Goal: Task Accomplishment & Management: Manage account settings

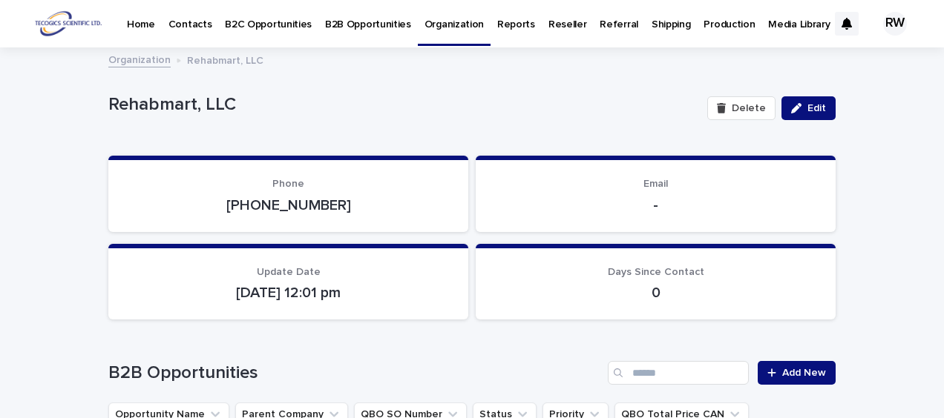
click at [453, 24] on p "Organization" at bounding box center [453, 15] width 59 height 31
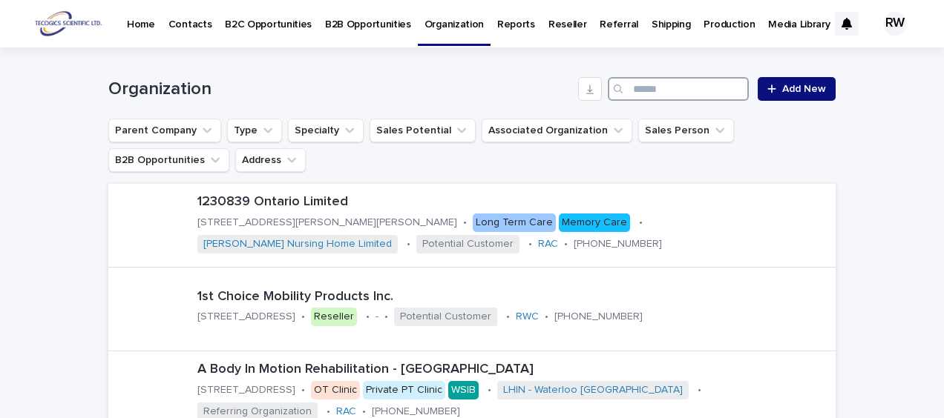
click at [632, 89] on input "Search" at bounding box center [678, 89] width 141 height 24
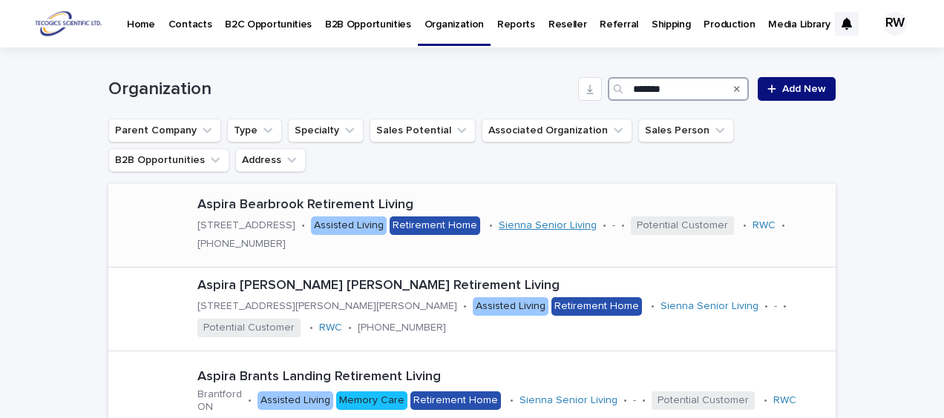
type input "******"
click at [503, 232] on link "Sienna Senior Living" at bounding box center [548, 226] width 98 height 13
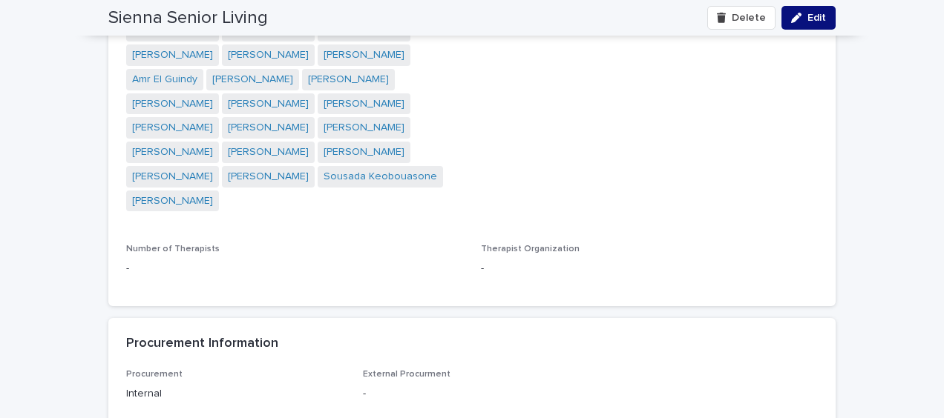
scroll to position [7724, 0]
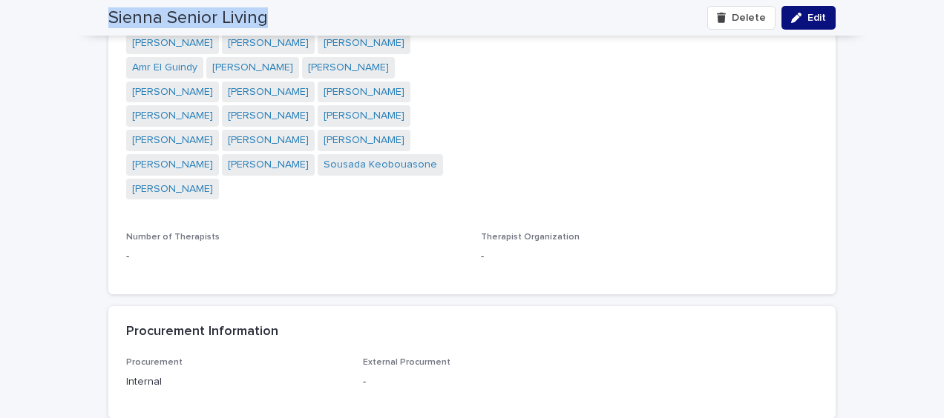
drag, startPoint x: 102, startPoint y: 16, endPoint x: 301, endPoint y: 24, distance: 198.3
click at [301, 24] on div "Sienna Senior Living Delete Edit" at bounding box center [471, 18] width 727 height 36
drag, startPoint x: 298, startPoint y: 24, endPoint x: 225, endPoint y: 15, distance: 73.3
copy h2 "Sienna Senior Living"
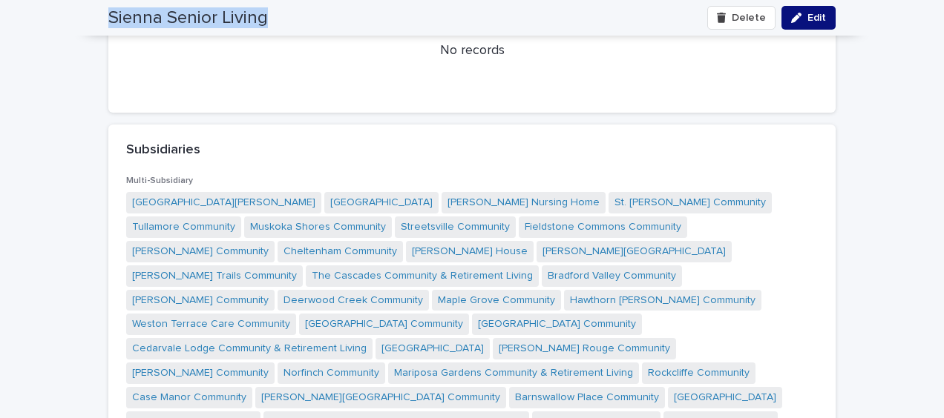
scroll to position [4459, 0]
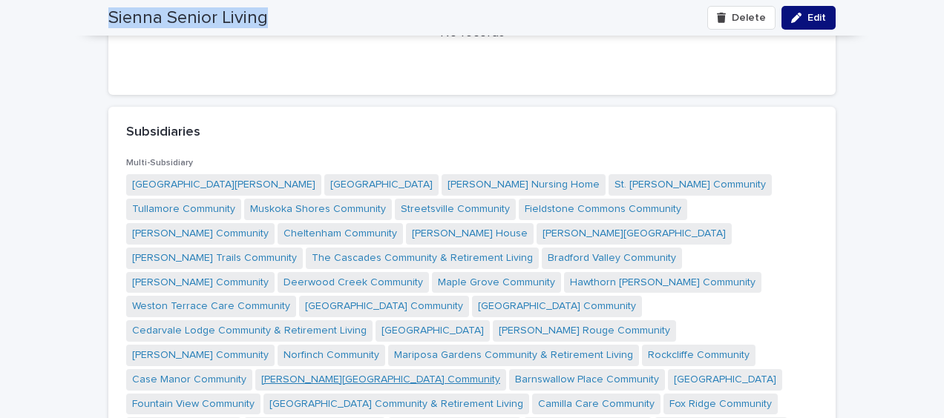
click at [261, 372] on link "[PERSON_NAME][GEOGRAPHIC_DATA] Community" at bounding box center [380, 380] width 239 height 16
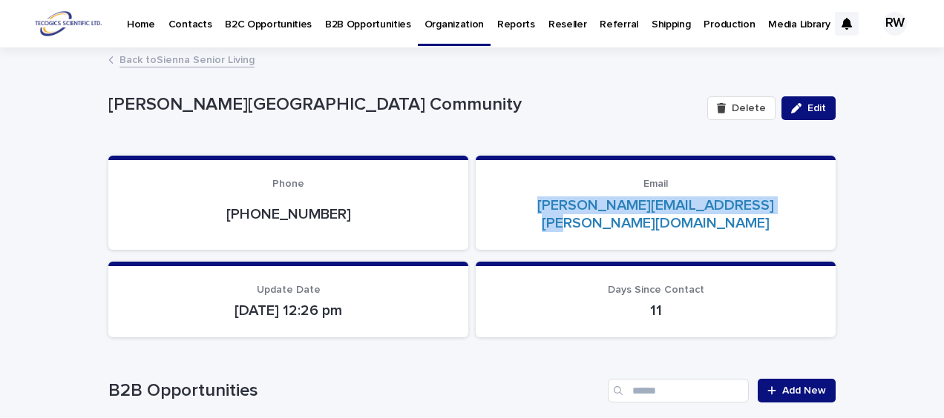
drag, startPoint x: 531, startPoint y: 205, endPoint x: 777, endPoint y: 197, distance: 245.7
click at [777, 197] on p "[PERSON_NAME][EMAIL_ADDRESS][PERSON_NAME][DOMAIN_NAME]" at bounding box center [655, 215] width 324 height 36
drag, startPoint x: 777, startPoint y: 197, endPoint x: 741, endPoint y: 202, distance: 36.6
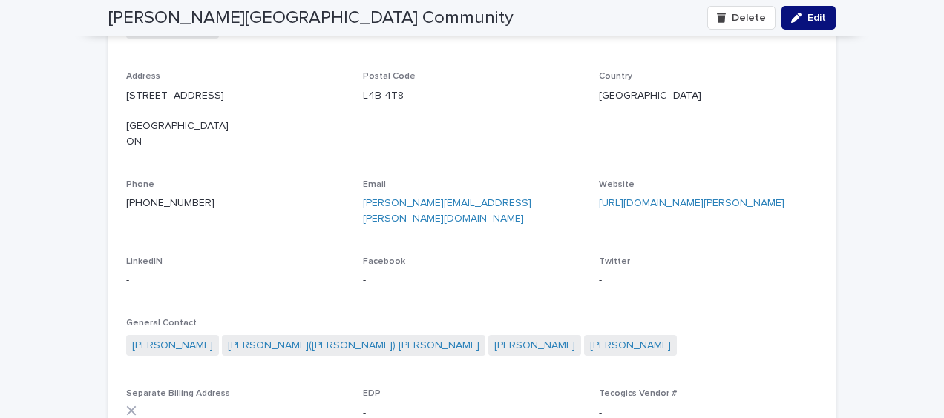
scroll to position [1558, 0]
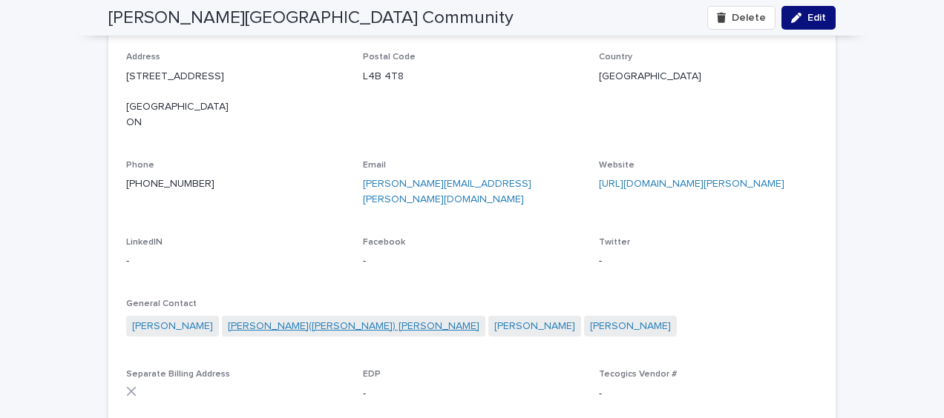
click at [228, 319] on link "[PERSON_NAME]([PERSON_NAME]) [PERSON_NAME]" at bounding box center [354, 327] width 252 height 16
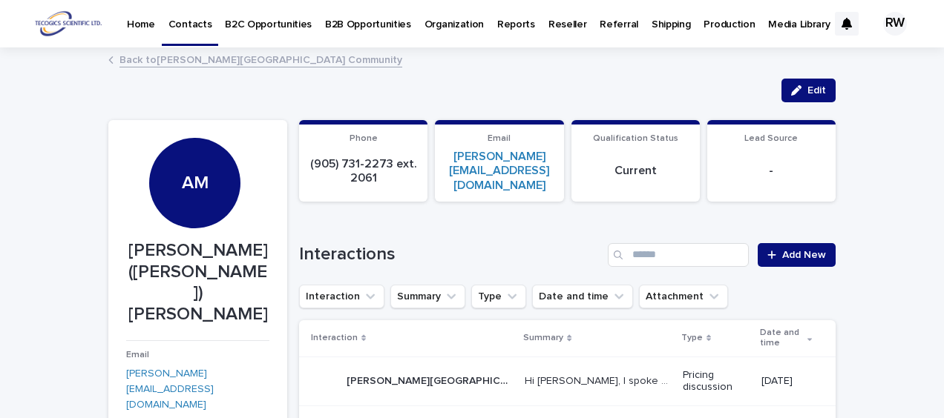
scroll to position [74, 0]
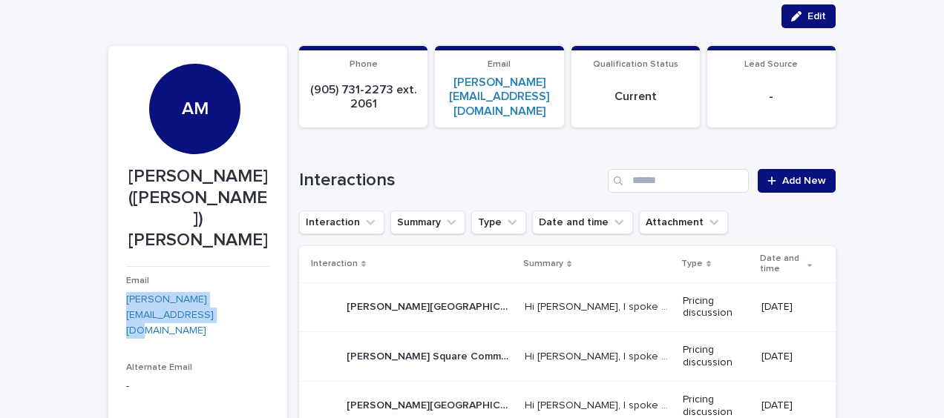
drag, startPoint x: 108, startPoint y: 278, endPoint x: 155, endPoint y: 291, distance: 48.6
drag, startPoint x: 155, startPoint y: 291, endPoint x: 134, endPoint y: 279, distance: 24.6
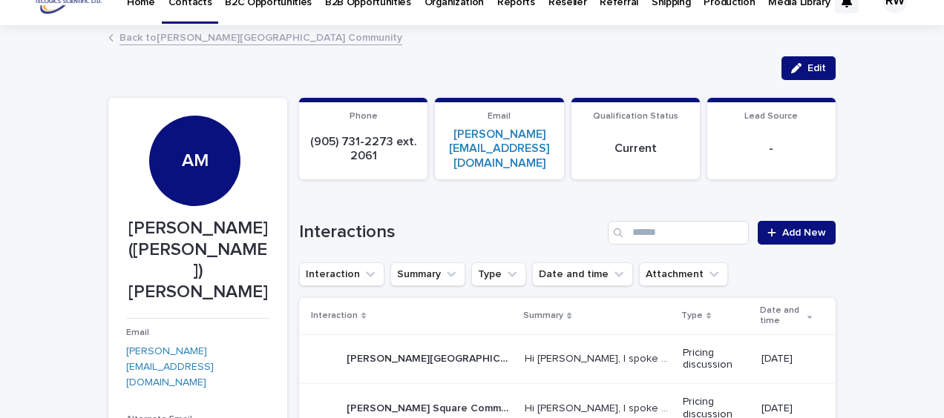
scroll to position [0, 0]
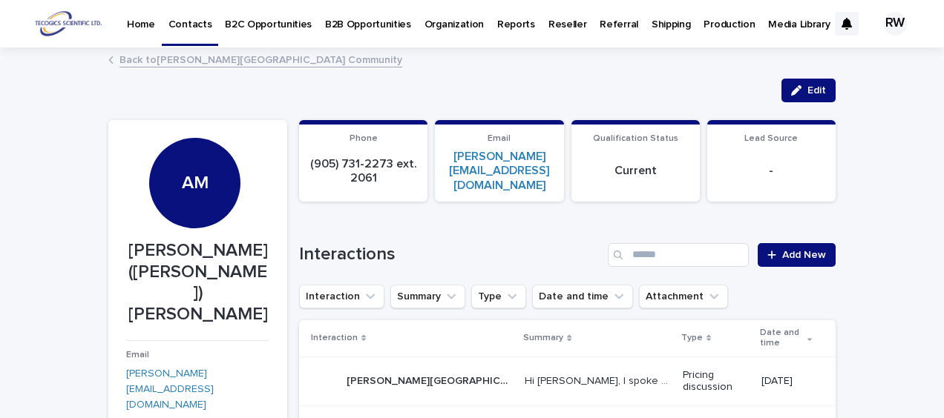
click at [355, 19] on p "B2B Opportunities" at bounding box center [368, 15] width 86 height 31
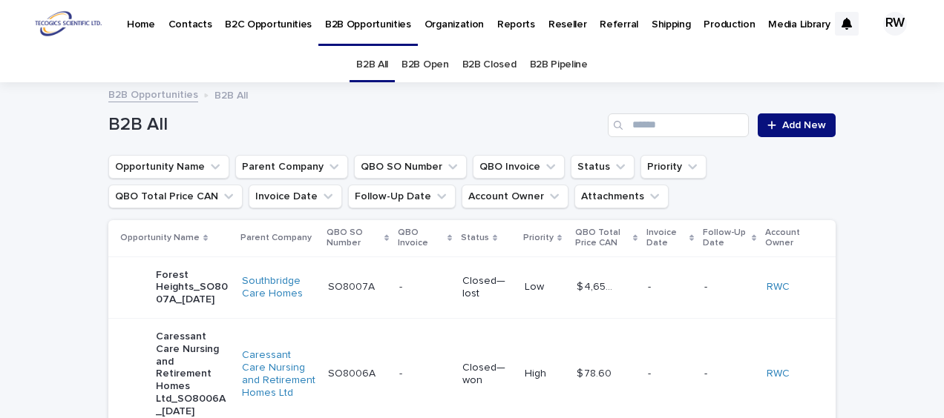
click at [421, 61] on link "B2B Open" at bounding box center [424, 64] width 47 height 35
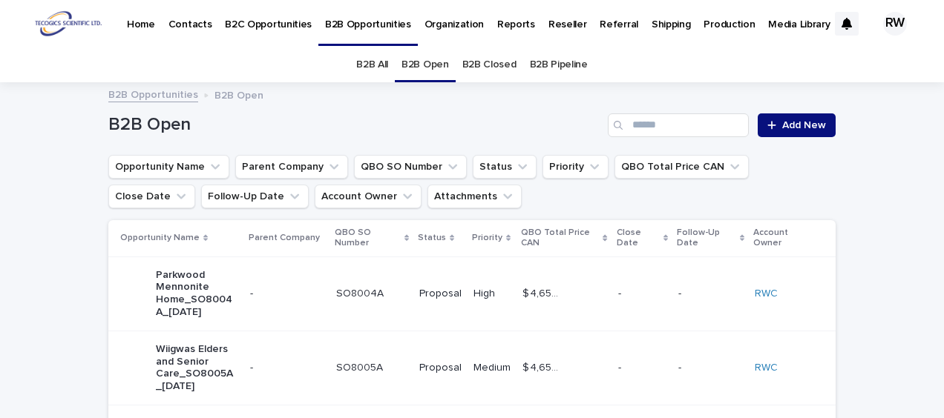
click at [278, 26] on p "B2C Opportunities" at bounding box center [268, 15] width 87 height 31
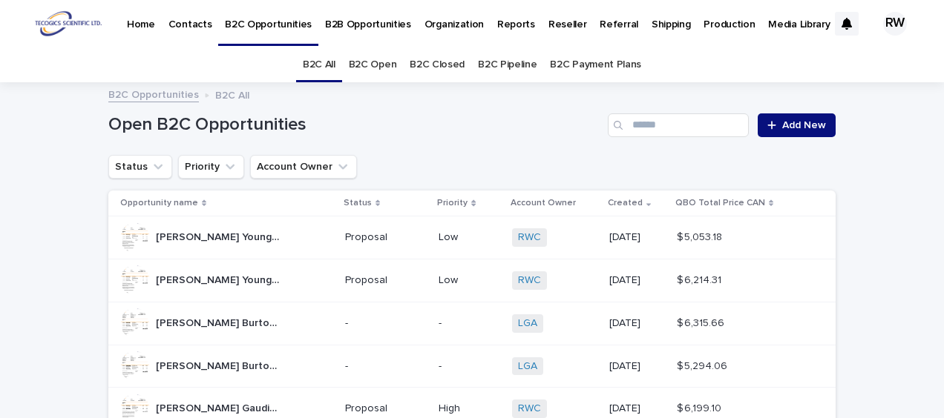
click at [372, 64] on link "B2C Open" at bounding box center [373, 64] width 48 height 35
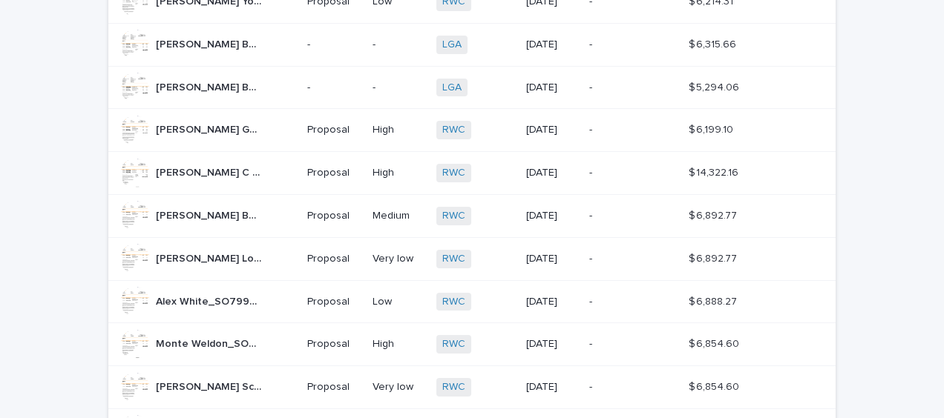
scroll to position [371, 0]
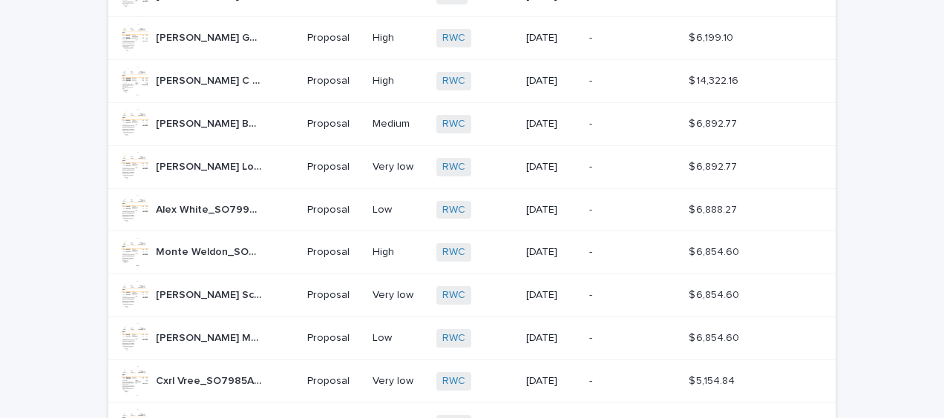
click at [200, 131] on div "[PERSON_NAME] Barnfield_SO7992A_[DATE] [PERSON_NAME] Barnfield_SO7992A_[DATE]" at bounding box center [209, 124] width 106 height 24
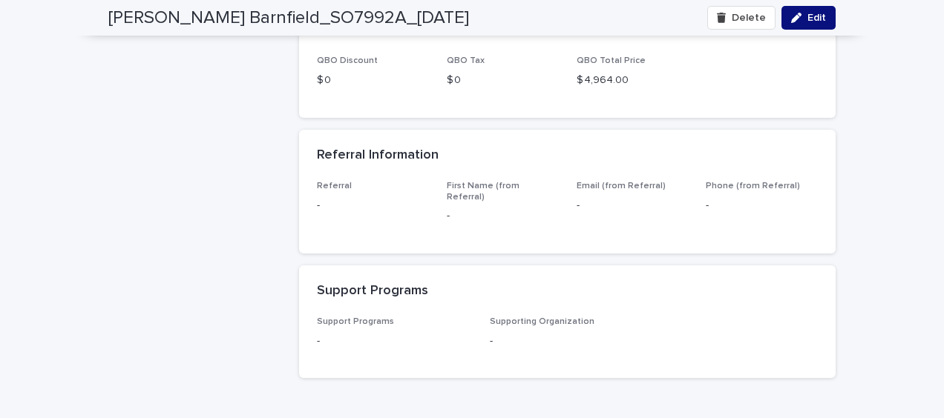
scroll to position [1618, 0]
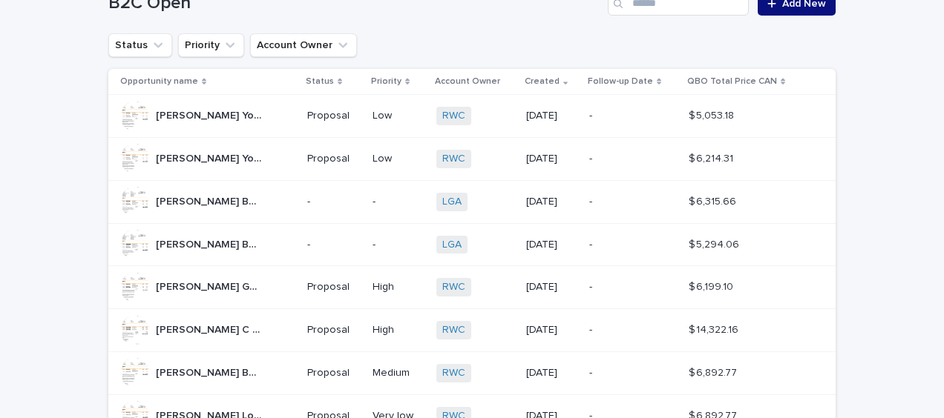
scroll to position [196, 0]
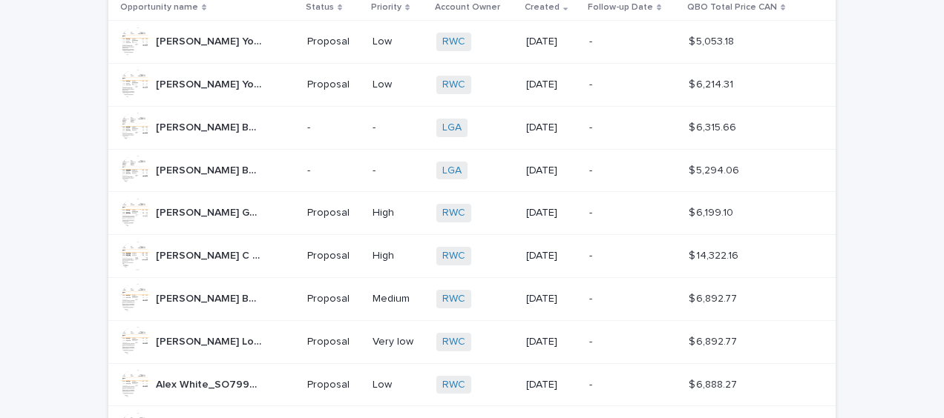
click at [178, 252] on p "[PERSON_NAME] C Daxl_SO7995A_[DATE]" at bounding box center [210, 255] width 109 height 16
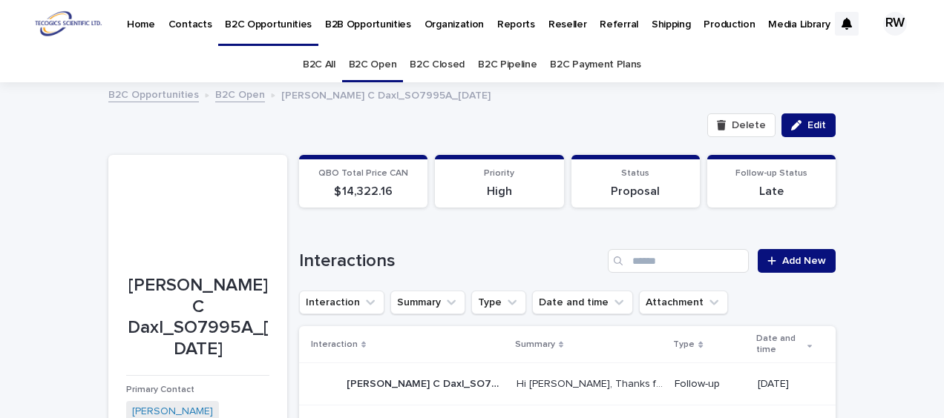
click at [370, 67] on link "B2C Open" at bounding box center [373, 64] width 48 height 35
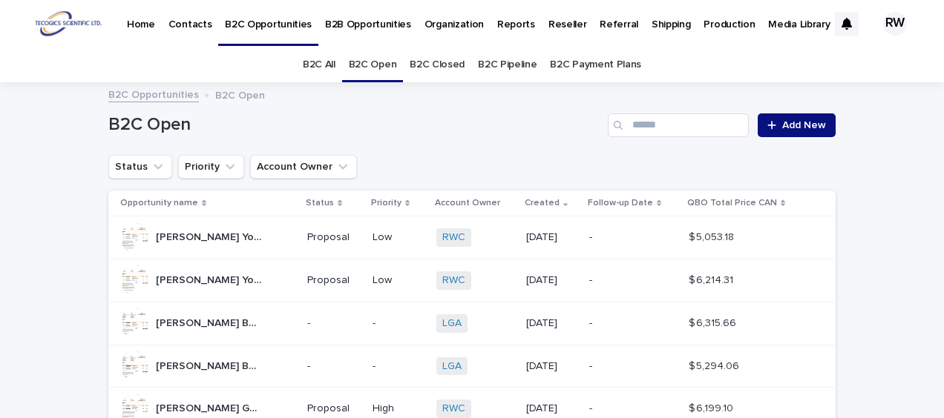
click at [381, 24] on p "B2B Opportunities" at bounding box center [368, 15] width 86 height 31
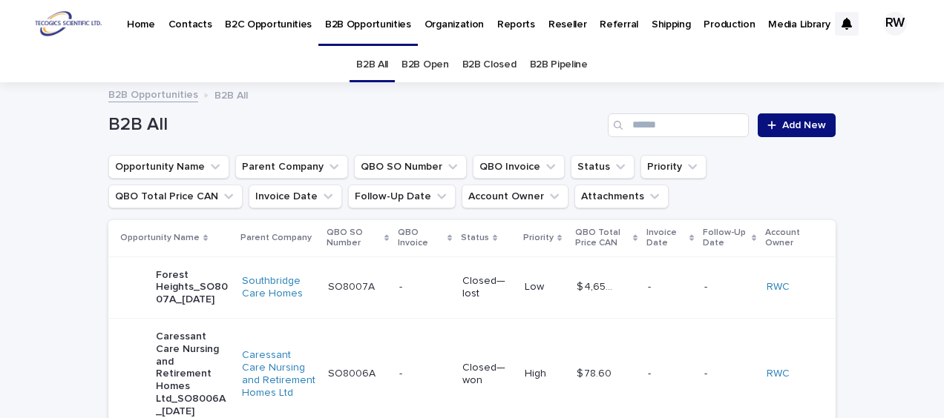
click at [424, 59] on link "B2B Open" at bounding box center [424, 64] width 47 height 35
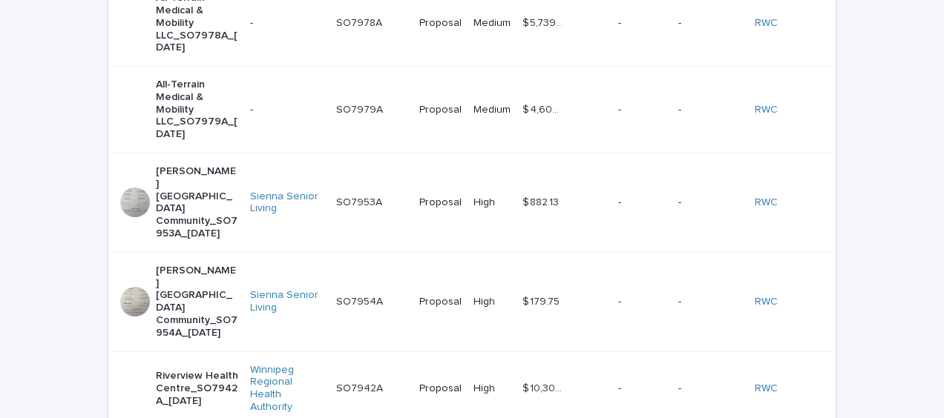
scroll to position [761, 0]
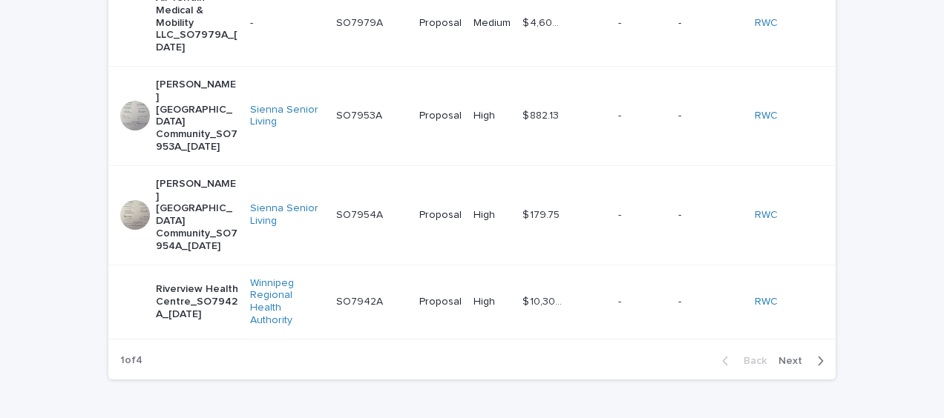
click at [793, 356] on span "Next" at bounding box center [794, 361] width 33 height 10
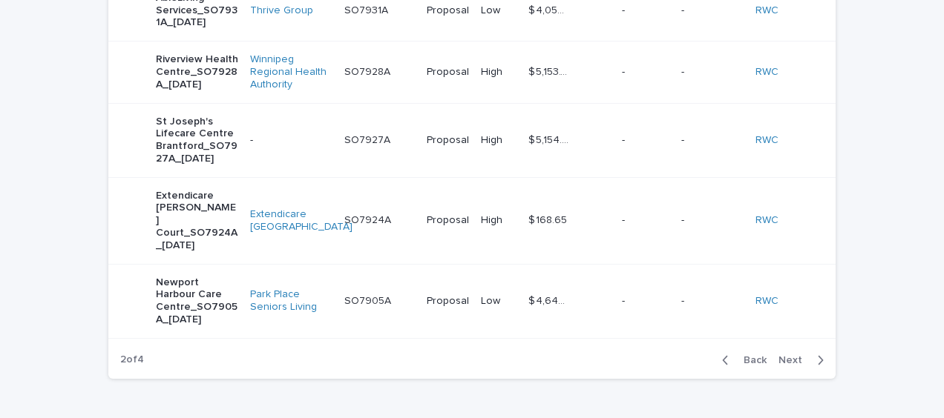
scroll to position [711, 0]
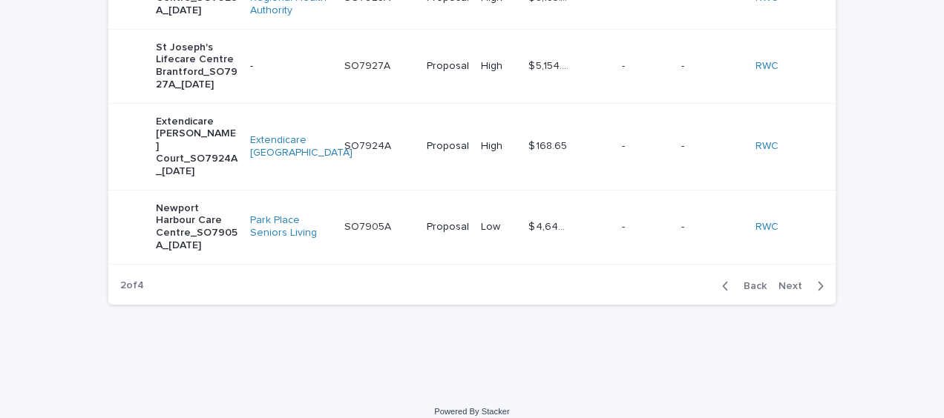
click at [788, 281] on span "Next" at bounding box center [794, 286] width 33 height 10
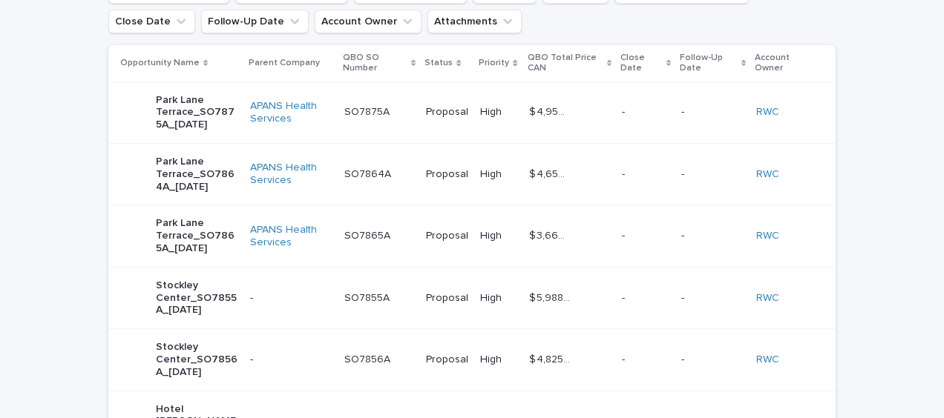
scroll to position [154, 0]
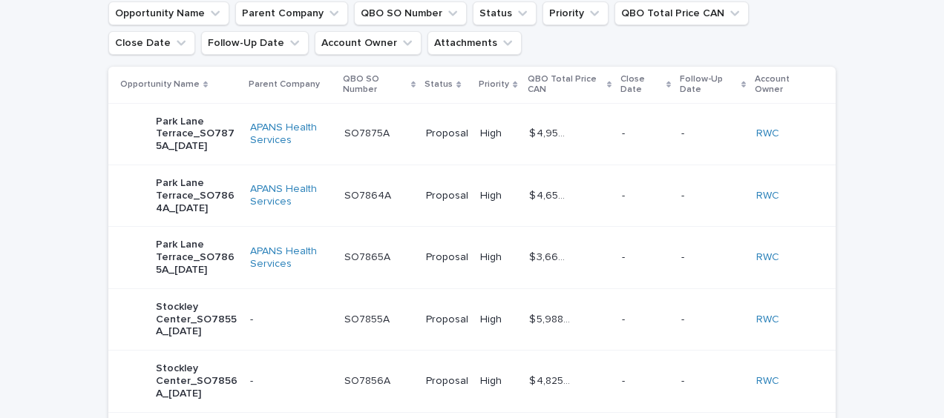
click at [587, 124] on div "$ 4,958.94 $ 4,958.94" at bounding box center [569, 134] width 81 height 24
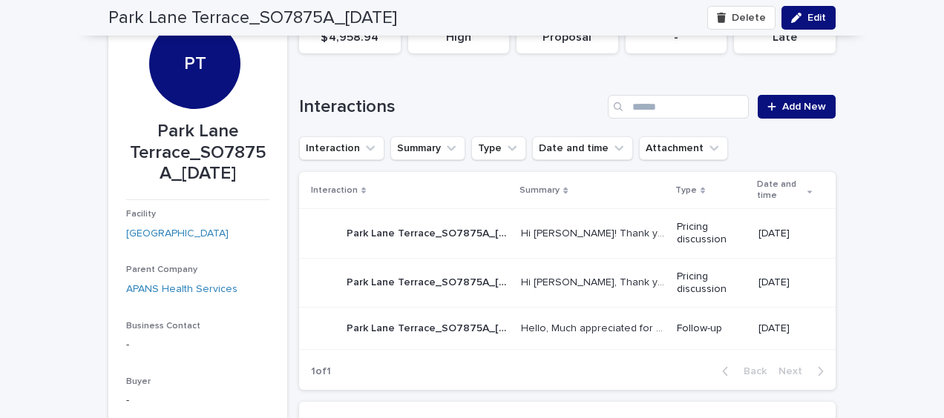
scroll to position [148, 0]
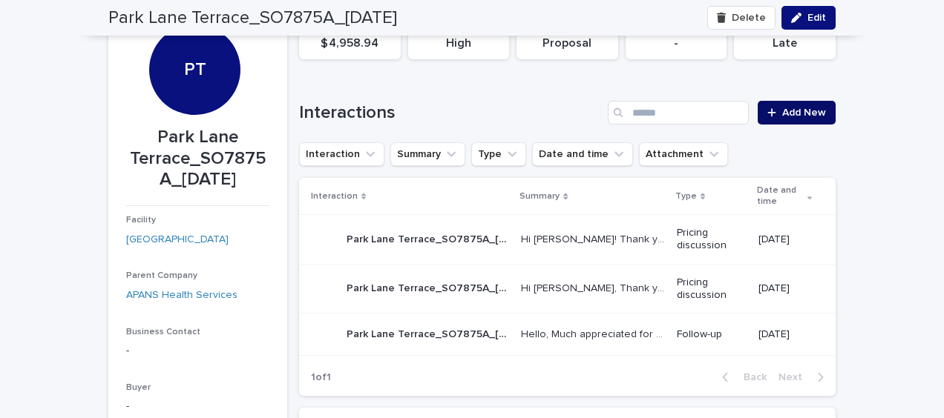
click at [784, 112] on span "Add New" at bounding box center [804, 113] width 44 height 10
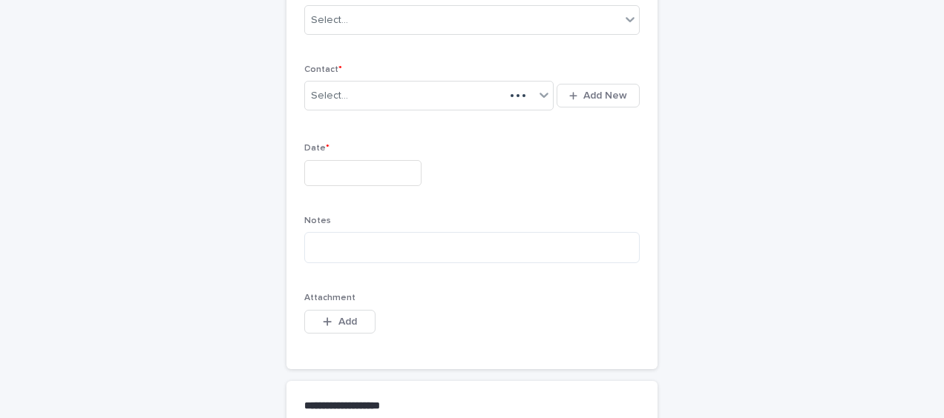
scroll to position [88, 0]
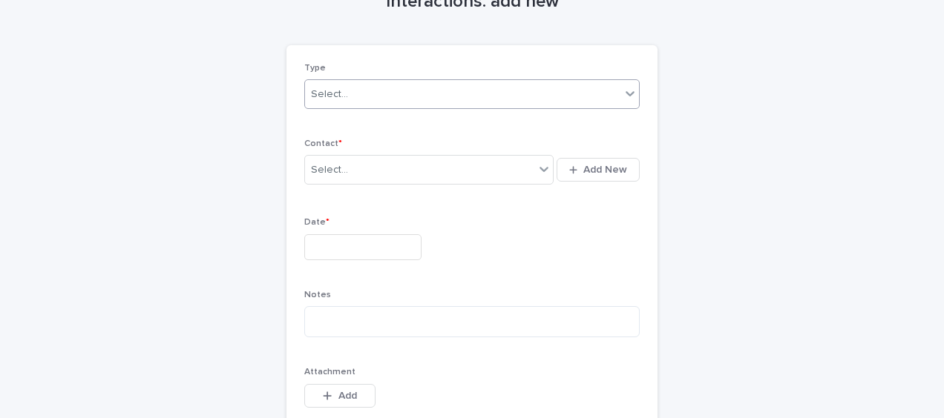
click at [334, 96] on div "Select..." at bounding box center [329, 95] width 37 height 16
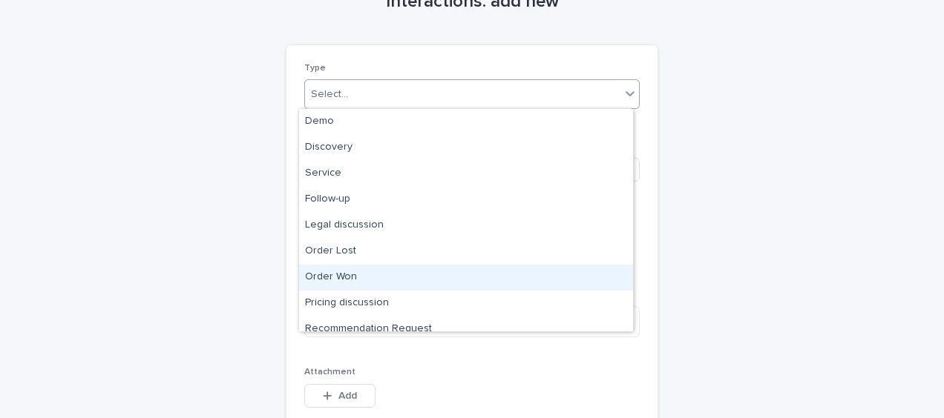
drag, startPoint x: 361, startPoint y: 183, endPoint x: 381, endPoint y: 278, distance: 97.2
click at [381, 278] on div "Order Won" at bounding box center [466, 278] width 334 height 26
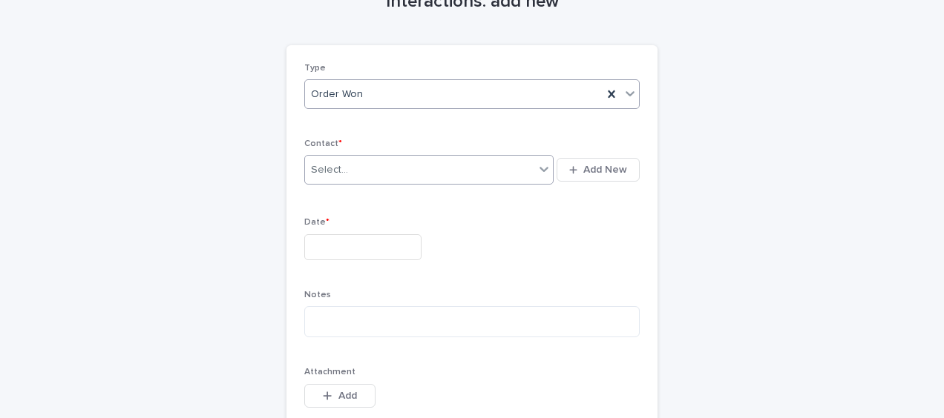
click at [347, 174] on div "Select..." at bounding box center [419, 170] width 229 height 24
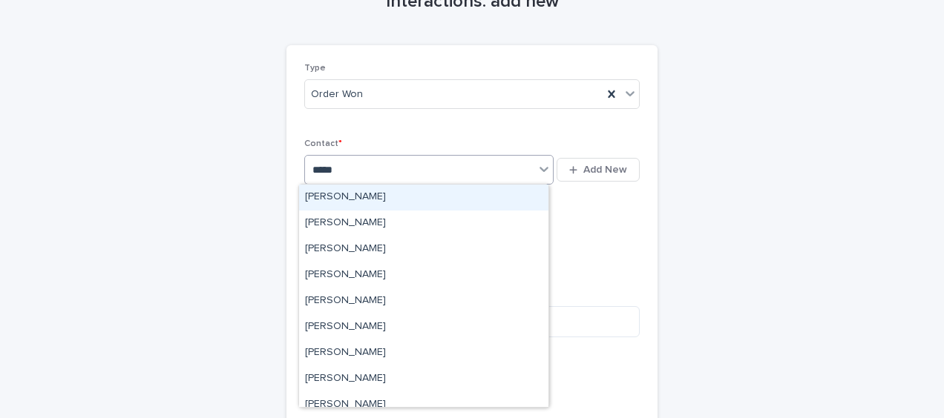
type input "*****"
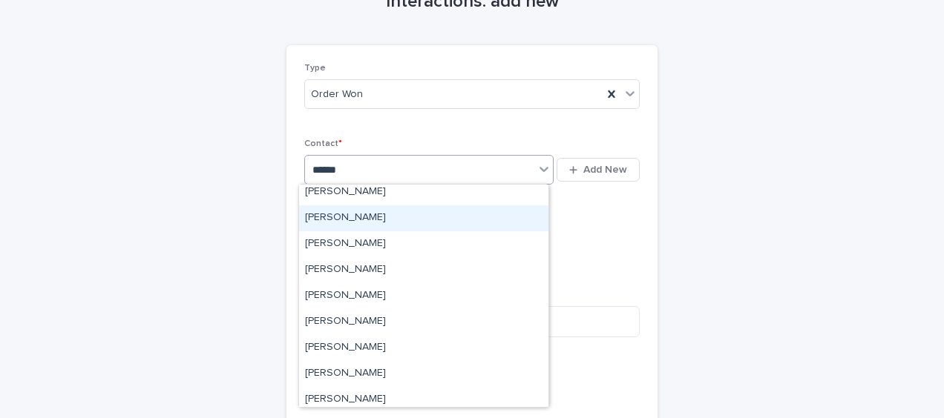
scroll to position [297, 0]
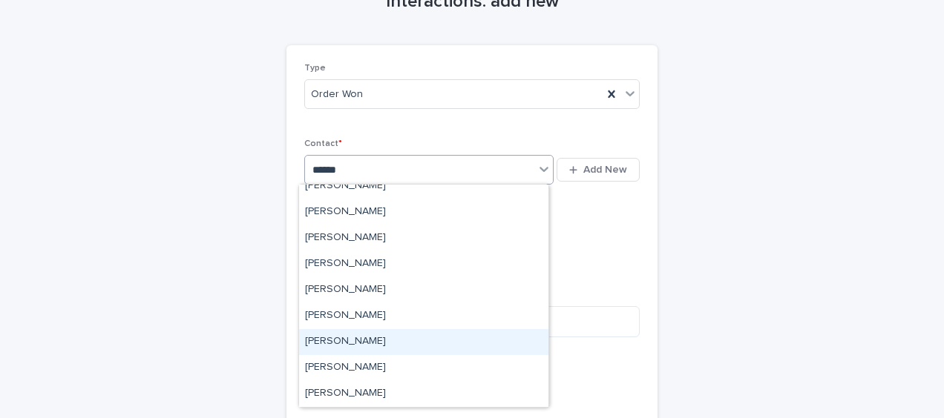
click at [446, 341] on div "[PERSON_NAME]" at bounding box center [423, 342] width 249 height 26
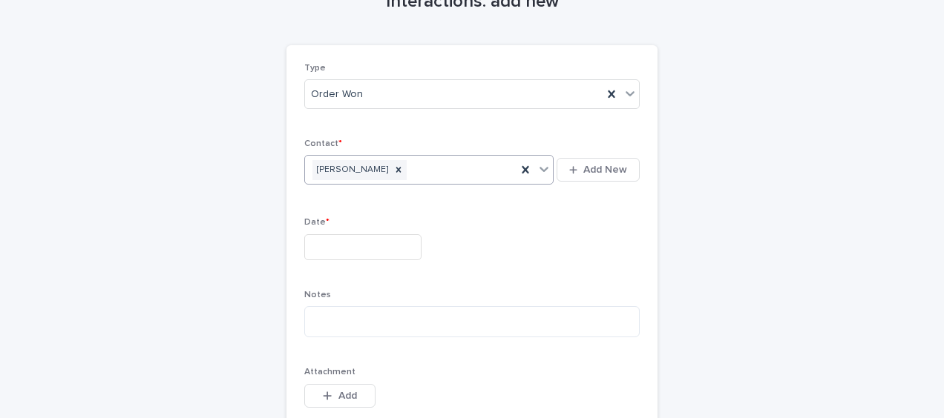
click at [338, 243] on input "text" at bounding box center [362, 247] width 117 height 26
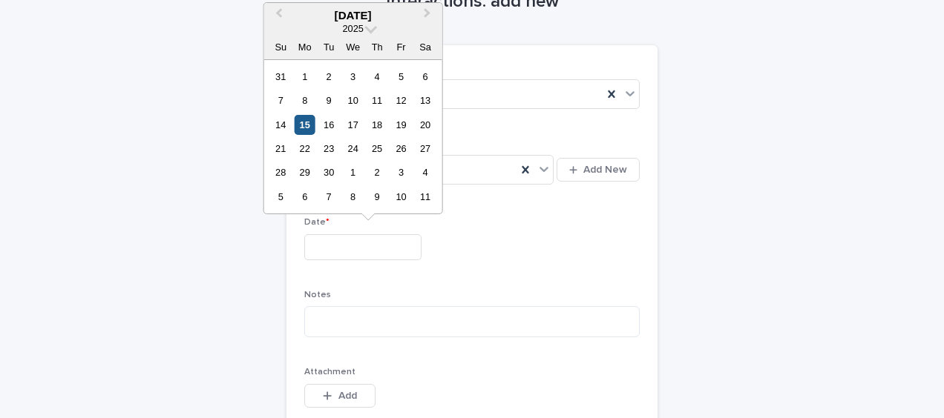
click at [307, 120] on div "15" at bounding box center [305, 125] width 20 height 20
type input "**********"
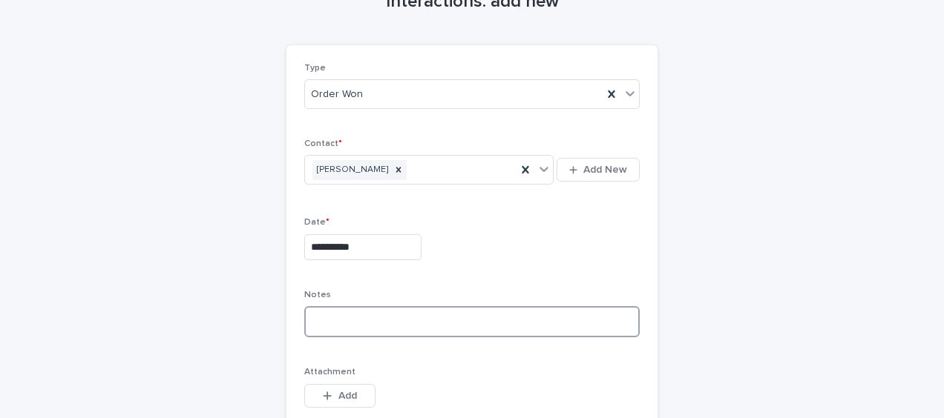
paste textarea "**********"
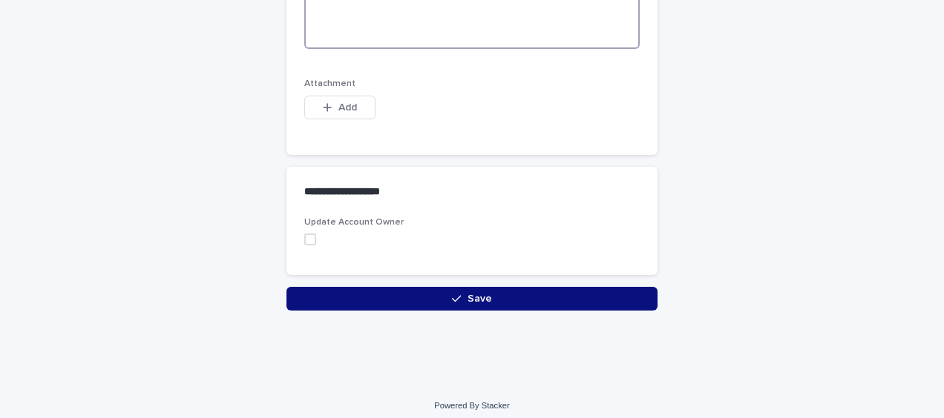
scroll to position [1367, 0]
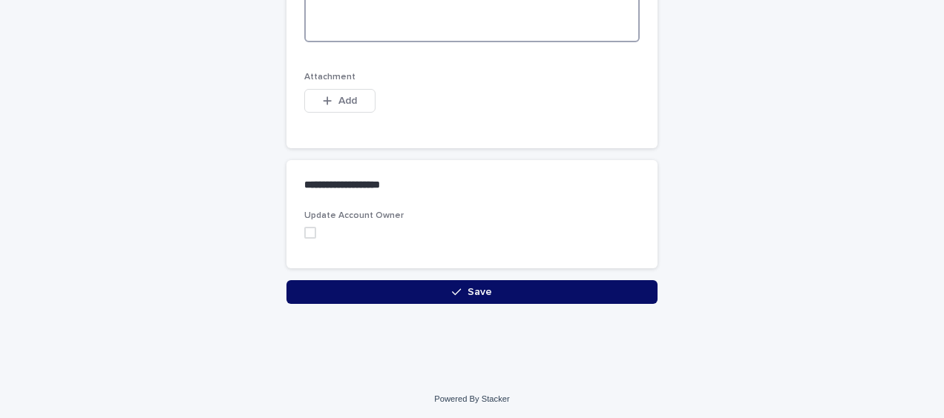
type textarea "**********"
click at [310, 285] on button "Save" at bounding box center [471, 292] width 371 height 24
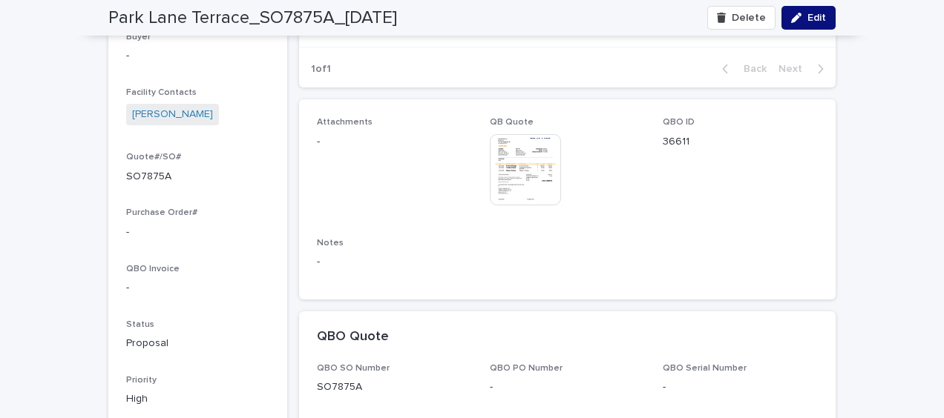
scroll to position [594, 0]
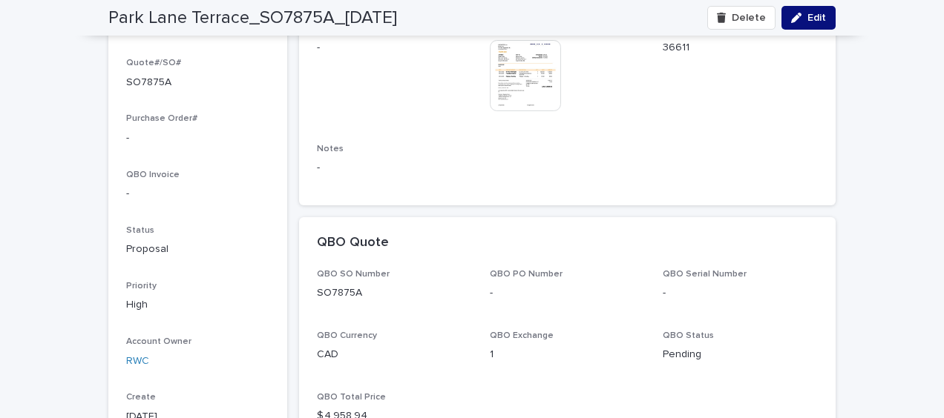
drag, startPoint x: 815, startPoint y: 18, endPoint x: 158, endPoint y: 197, distance: 680.8
click at [815, 18] on span "Edit" at bounding box center [816, 18] width 19 height 10
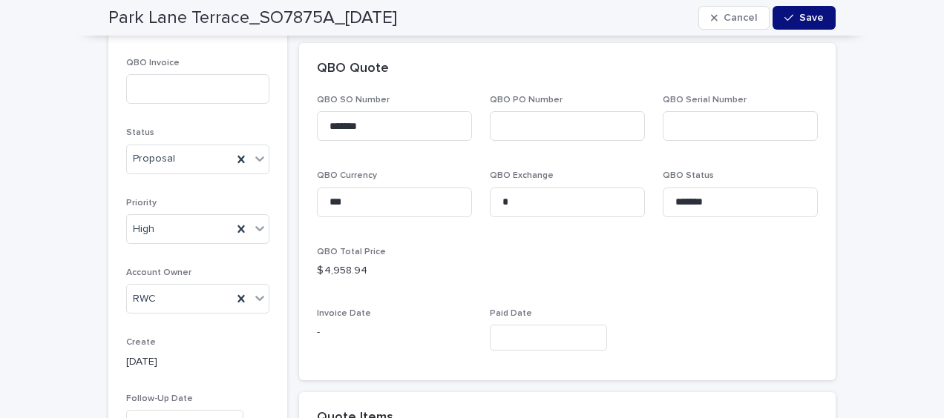
scroll to position [816, 0]
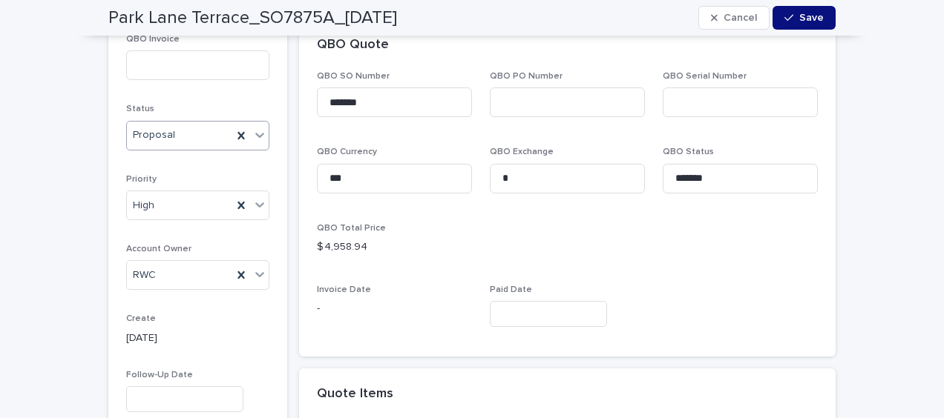
click at [185, 127] on div "Proposal" at bounding box center [179, 135] width 105 height 24
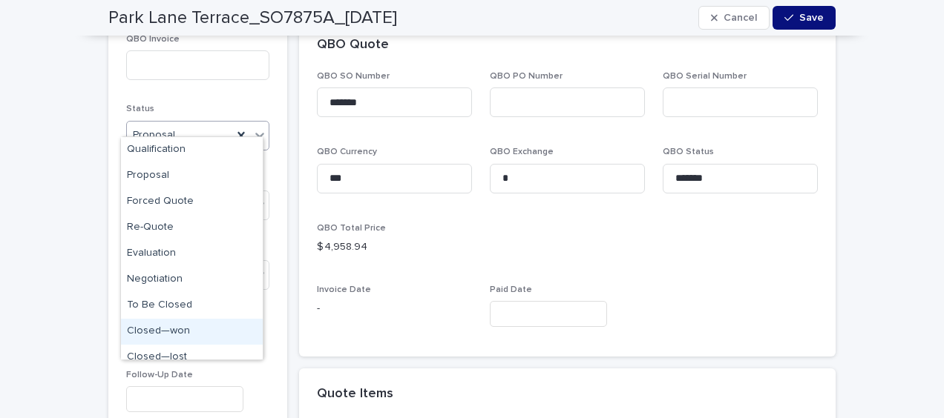
click at [178, 328] on div "Closed—won" at bounding box center [192, 332] width 142 height 26
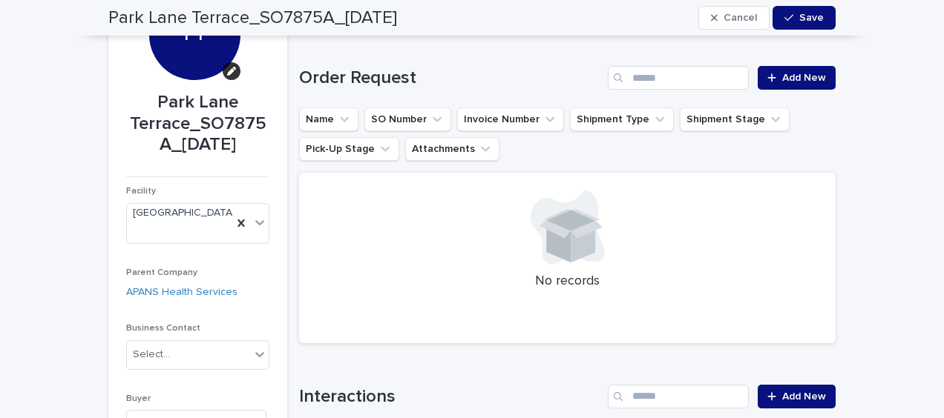
scroll to position [160, 0]
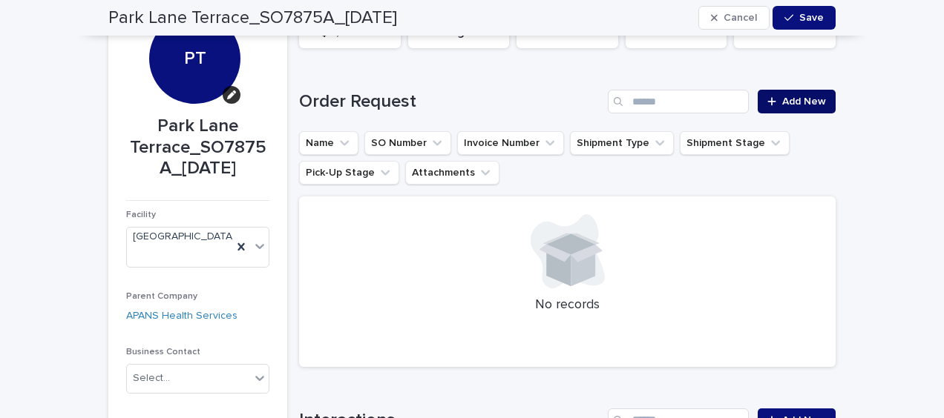
click at [789, 102] on span "Add New" at bounding box center [804, 101] width 44 height 10
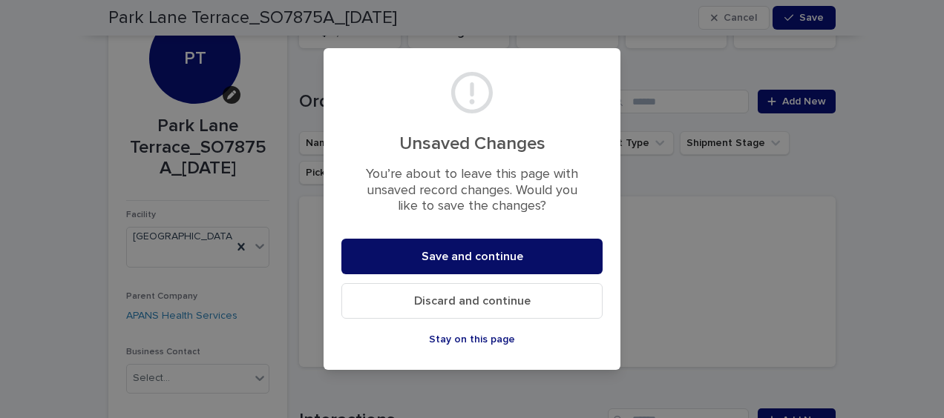
click at [503, 251] on span "Save and continue" at bounding box center [472, 257] width 102 height 12
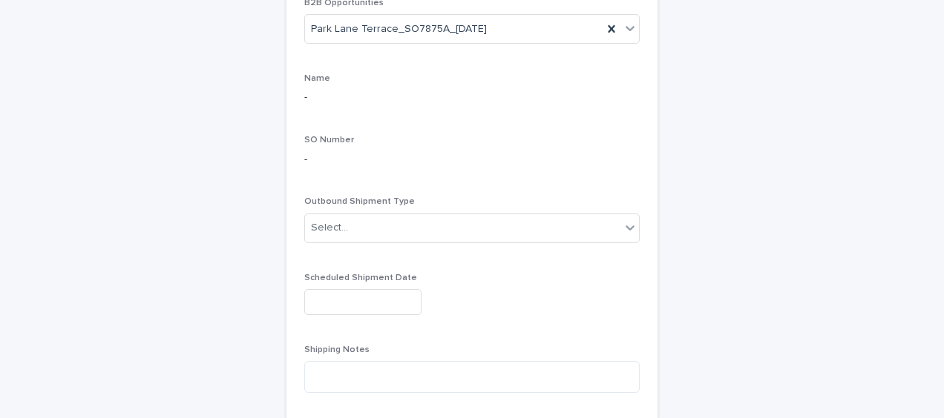
scroll to position [384, 0]
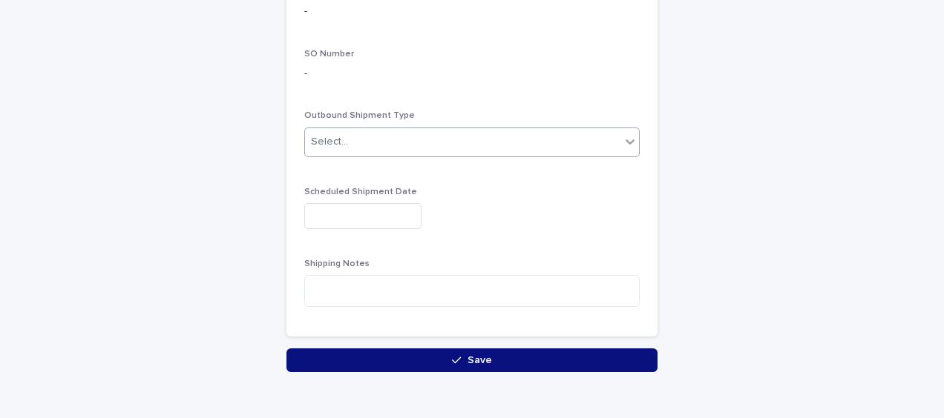
click at [445, 143] on div "Select..." at bounding box center [462, 142] width 315 height 24
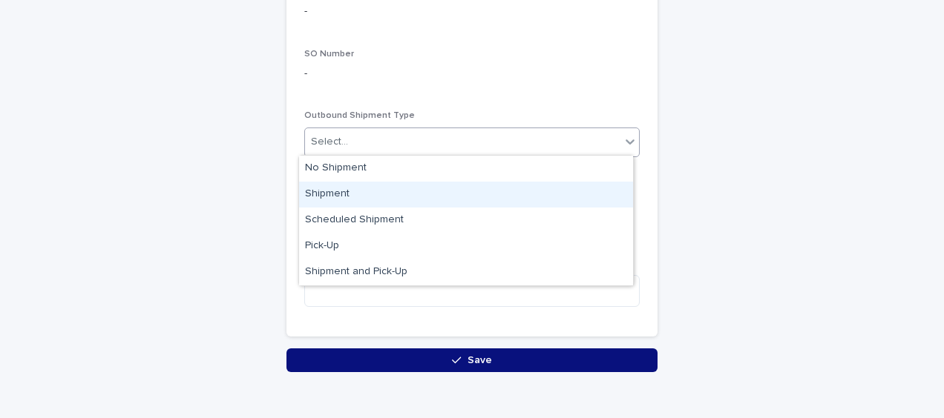
click at [384, 194] on div "Shipment" at bounding box center [466, 195] width 334 height 26
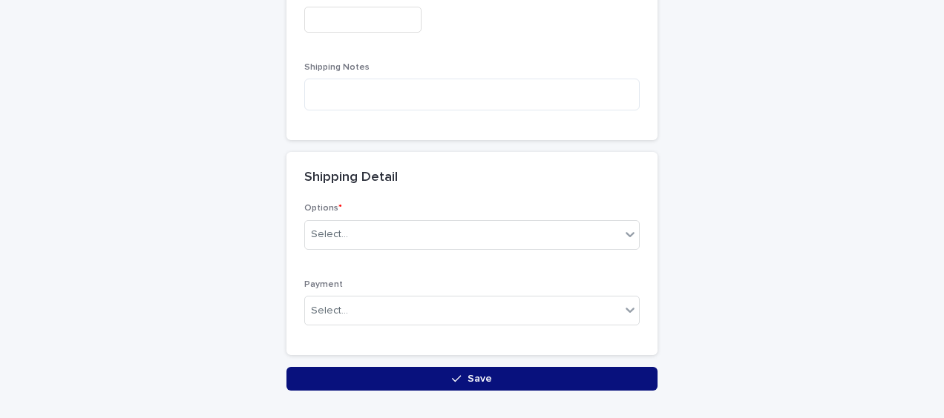
scroll to position [565, 0]
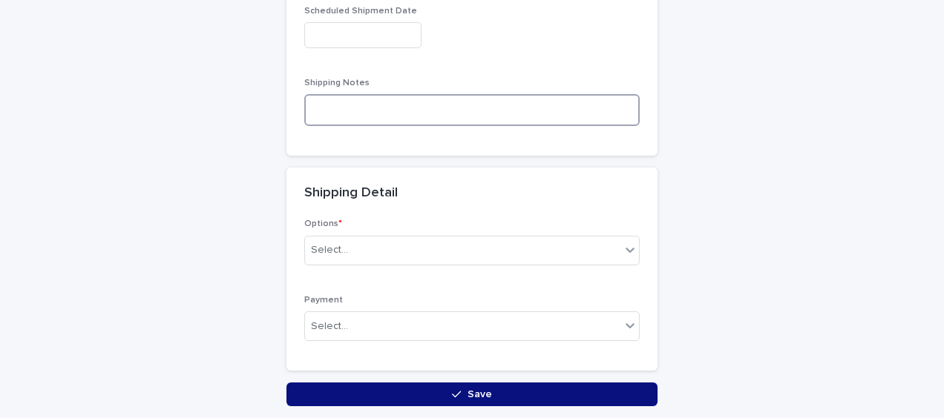
click at [328, 96] on textarea at bounding box center [471, 109] width 335 height 31
click at [395, 105] on textarea "**********" at bounding box center [471, 109] width 335 height 31
paste textarea "**********"
click at [454, 104] on textarea "**********" at bounding box center [471, 109] width 335 height 31
click at [575, 107] on textarea "**********" at bounding box center [471, 109] width 335 height 31
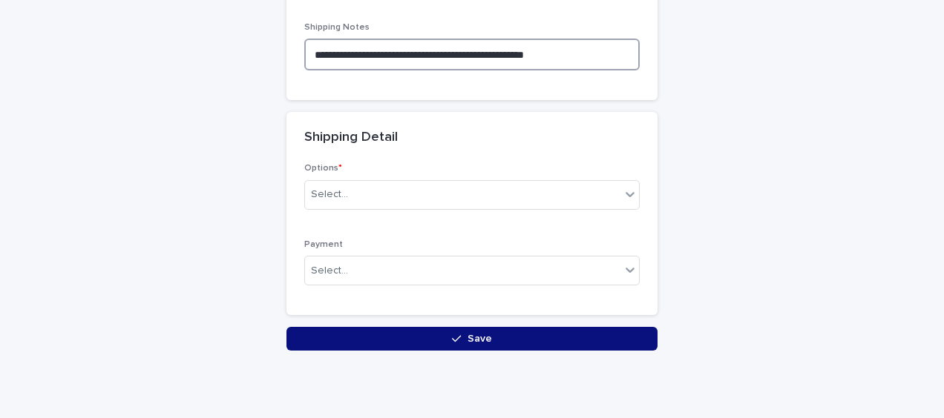
scroll to position [639, 0]
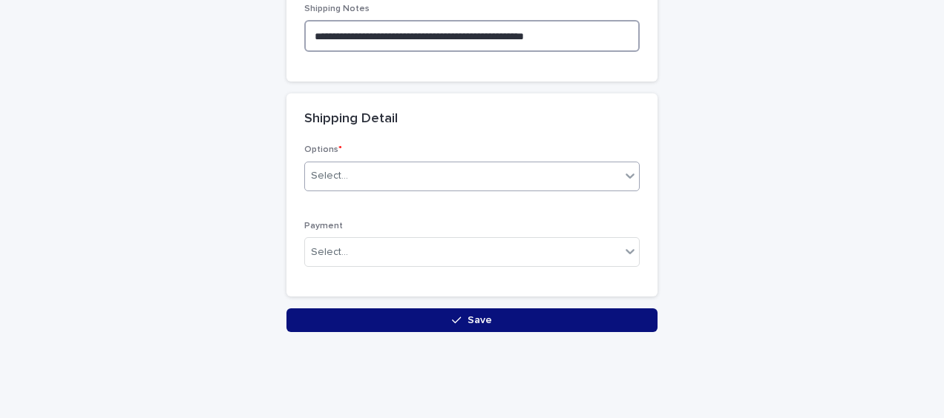
type textarea "**********"
click at [396, 179] on div "Select..." at bounding box center [462, 176] width 315 height 24
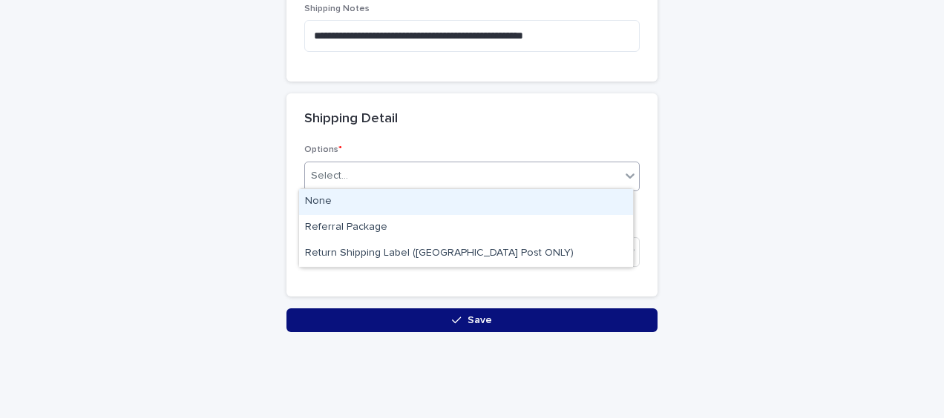
click at [389, 194] on div "None" at bounding box center [466, 202] width 334 height 26
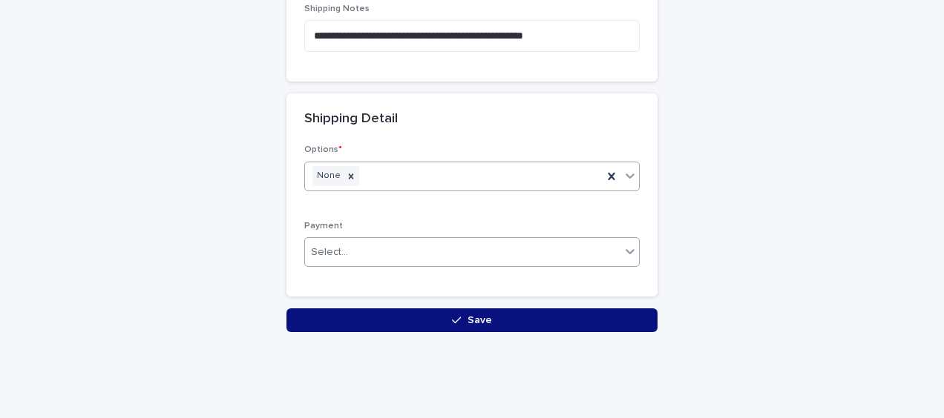
click at [344, 249] on div "Select..." at bounding box center [462, 252] width 315 height 24
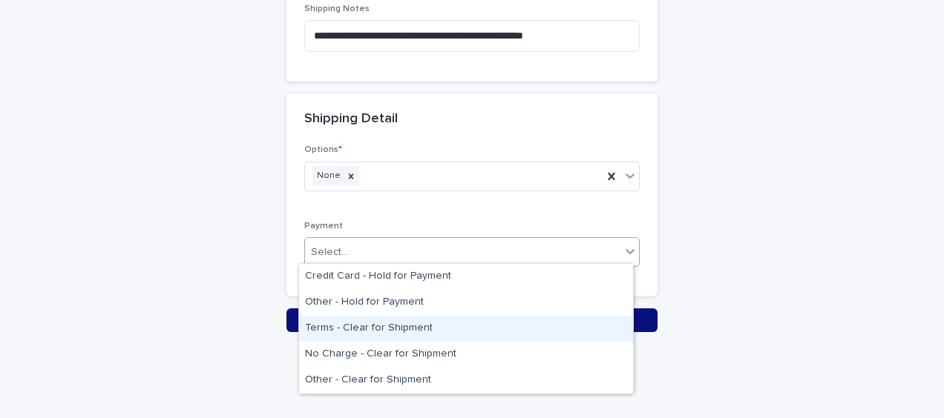
click at [344, 326] on div "Terms - Clear for Shipment" at bounding box center [466, 329] width 334 height 26
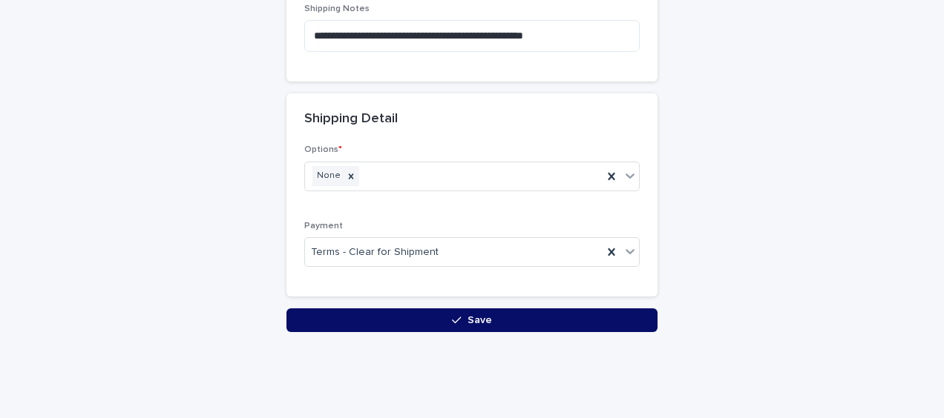
click at [343, 315] on button "Save" at bounding box center [471, 321] width 371 height 24
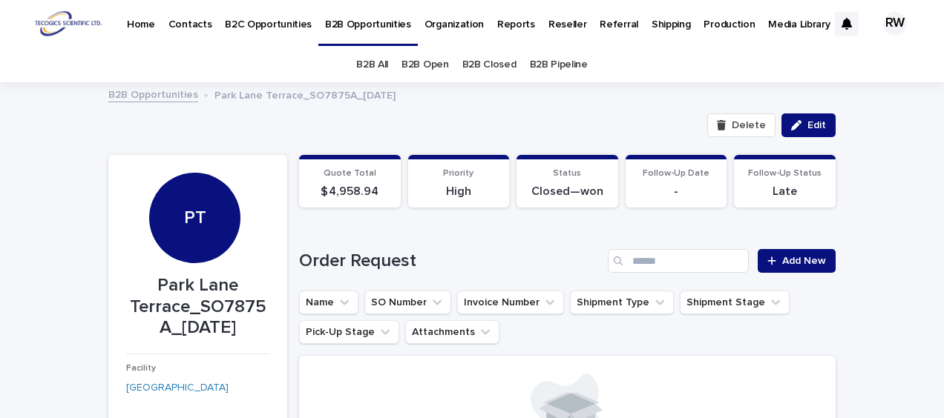
click at [427, 62] on link "B2B Open" at bounding box center [424, 64] width 47 height 35
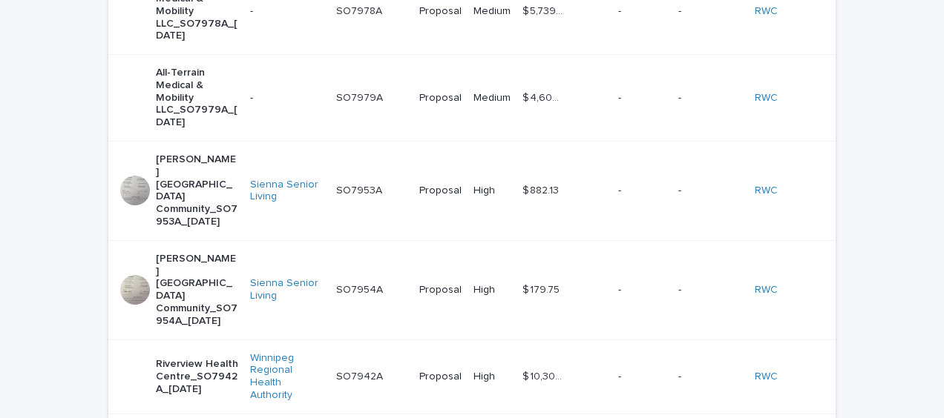
scroll to position [742, 0]
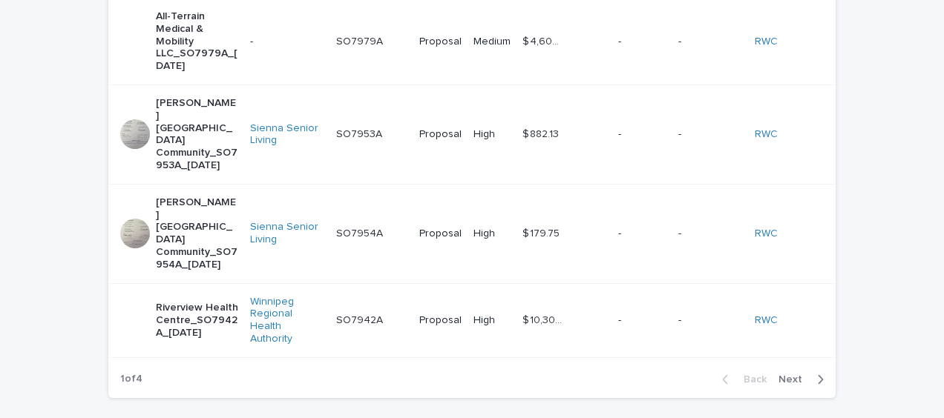
click at [793, 375] on span "Next" at bounding box center [794, 380] width 33 height 10
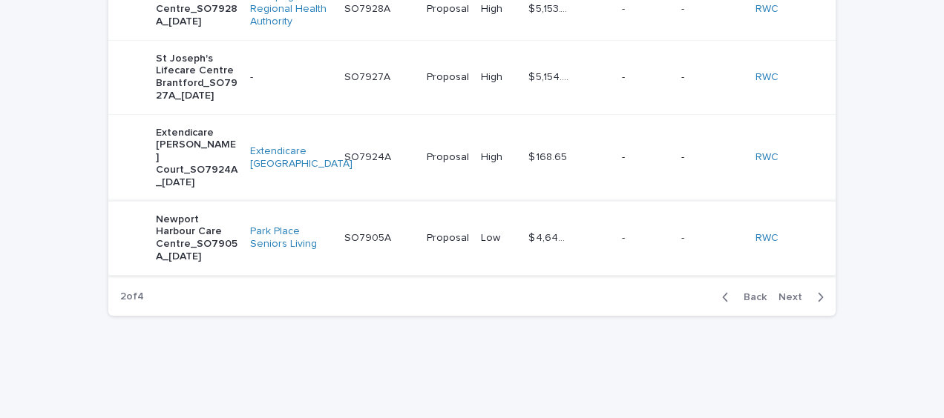
scroll to position [711, 0]
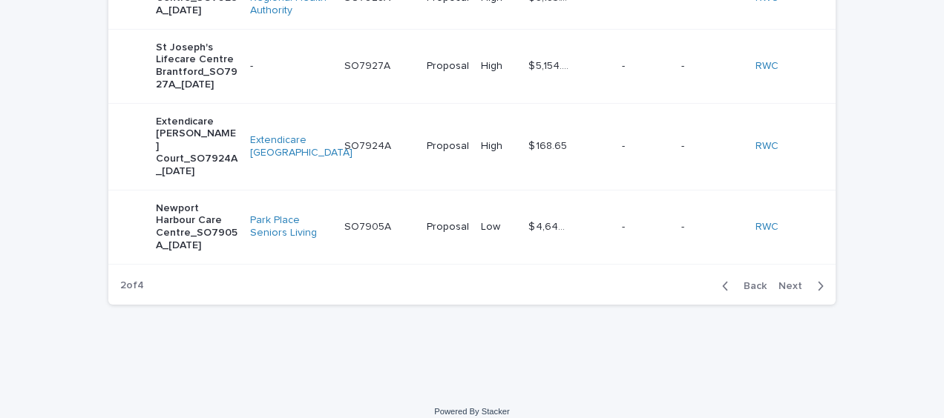
click at [787, 281] on span "Next" at bounding box center [794, 286] width 33 height 10
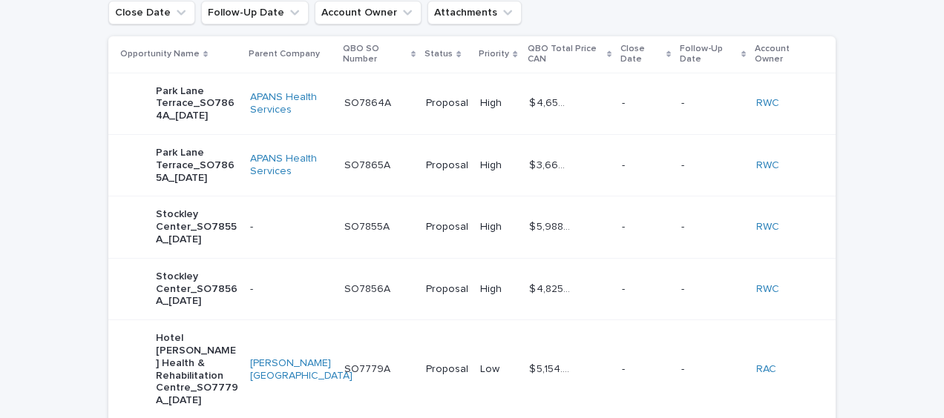
scroll to position [166, 0]
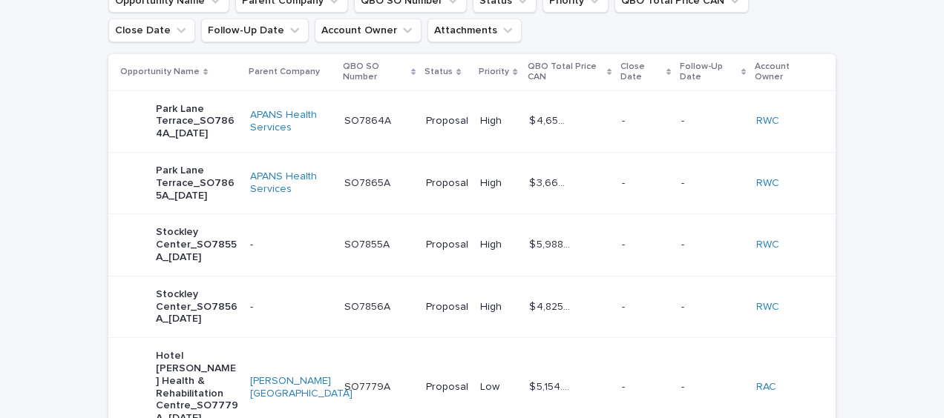
click at [590, 112] on div "$ 4,658.34 $ 4,658.34" at bounding box center [569, 121] width 81 height 24
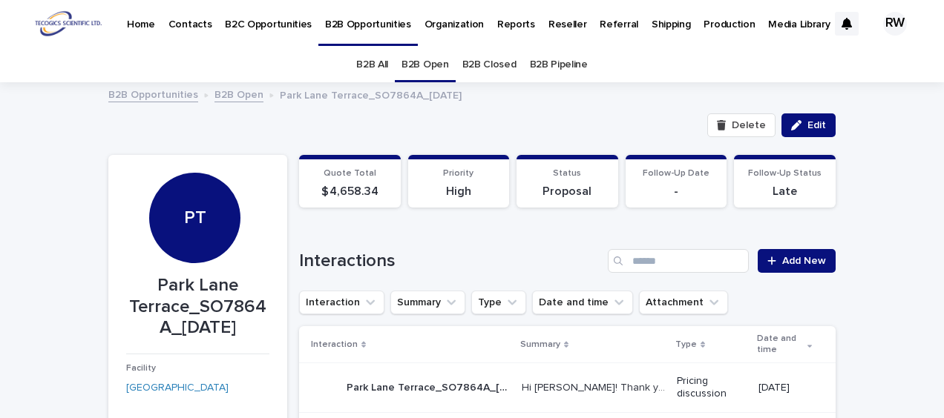
scroll to position [74, 0]
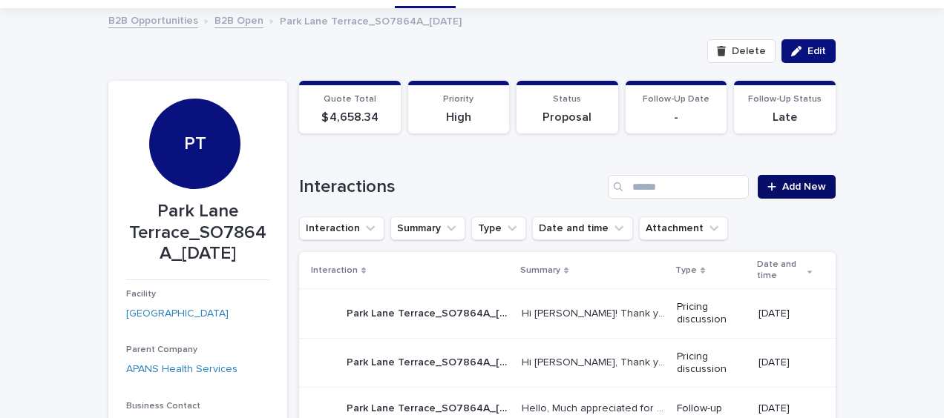
click at [806, 182] on span "Add New" at bounding box center [804, 187] width 44 height 10
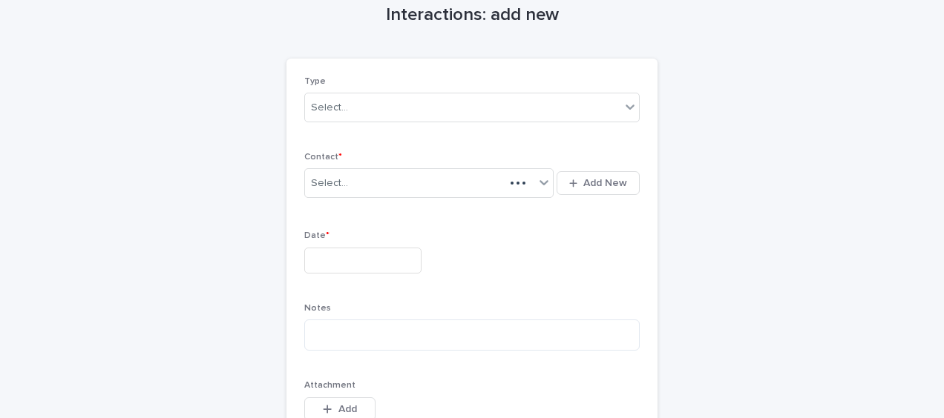
scroll to position [88, 0]
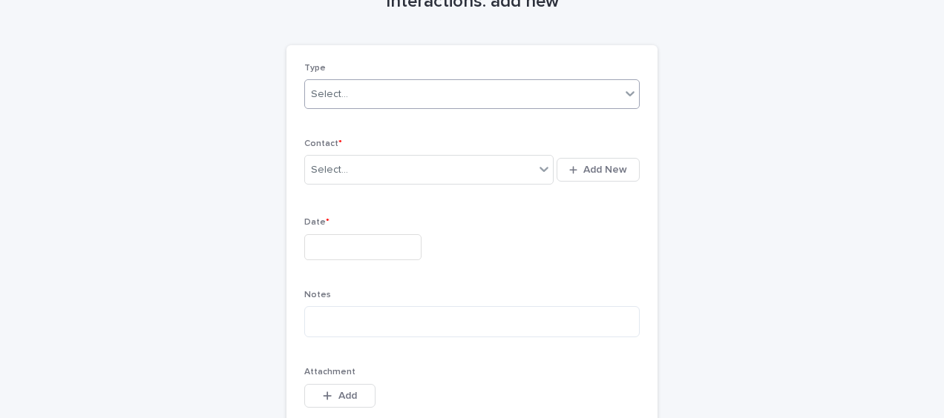
click at [347, 99] on div "Select..." at bounding box center [462, 94] width 315 height 24
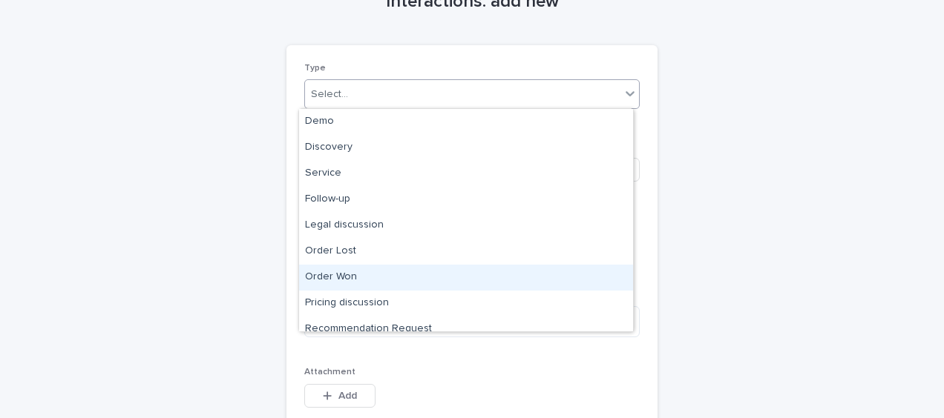
click at [350, 274] on div "Order Won" at bounding box center [466, 278] width 334 height 26
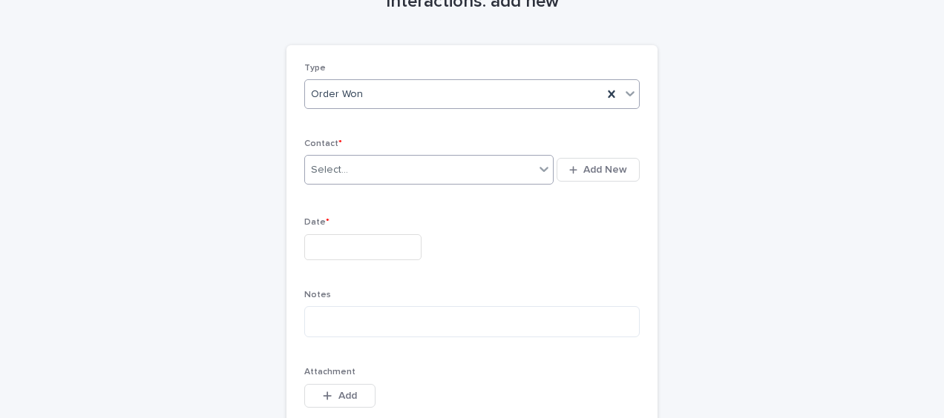
click at [334, 171] on div "Select..." at bounding box center [329, 170] width 37 height 16
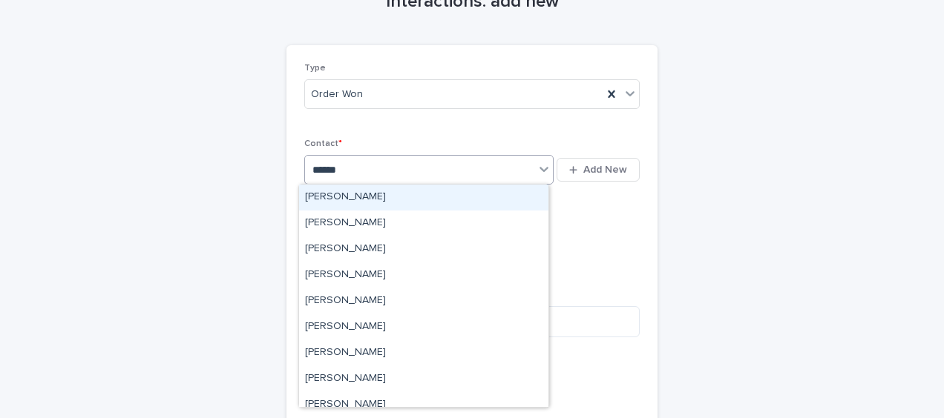
type input "*******"
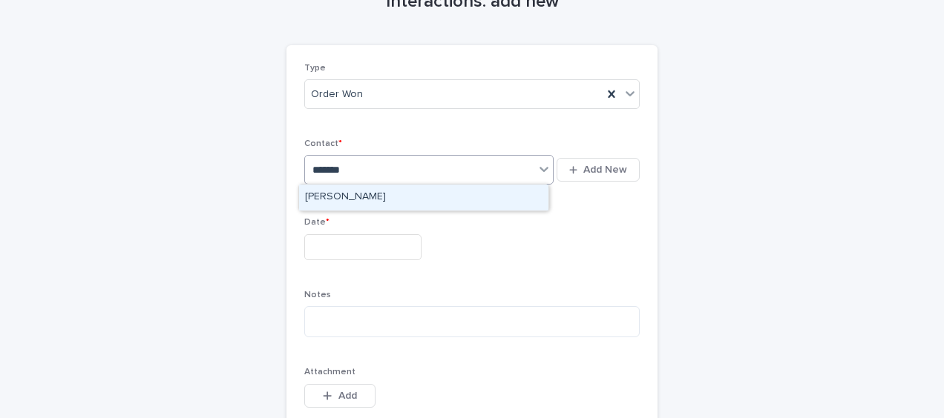
click at [332, 190] on div "[PERSON_NAME]" at bounding box center [423, 198] width 249 height 26
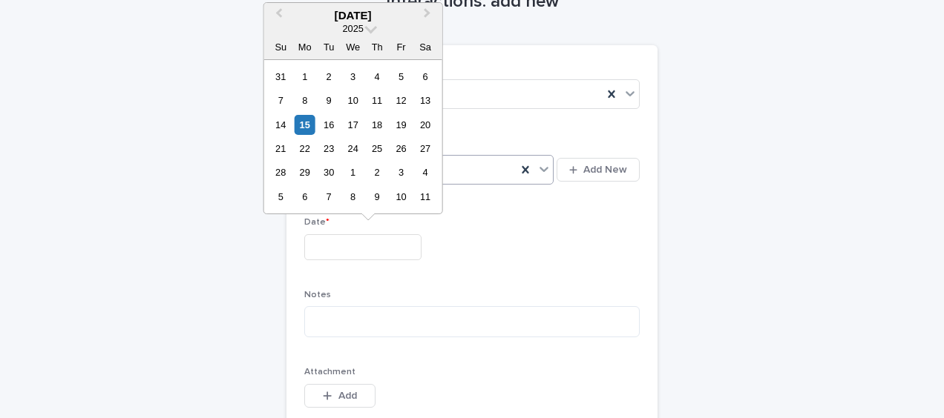
click at [320, 234] on input "text" at bounding box center [362, 247] width 117 height 26
click at [306, 123] on div "15" at bounding box center [305, 125] width 20 height 20
type input "**********"
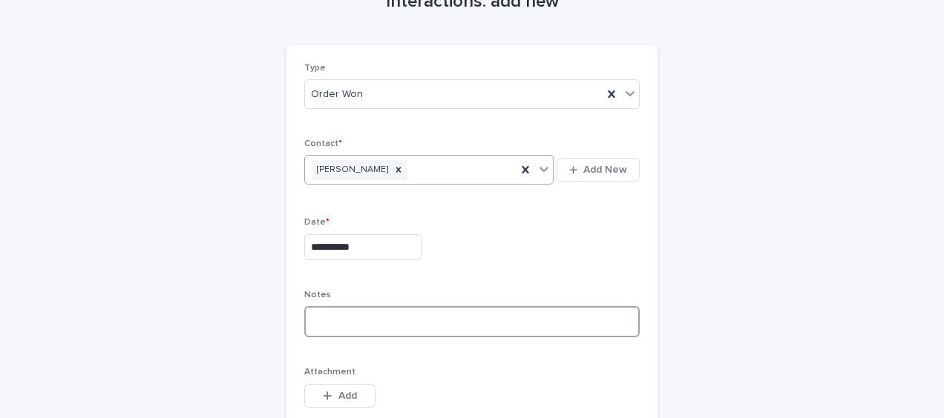
paste textarea "**********"
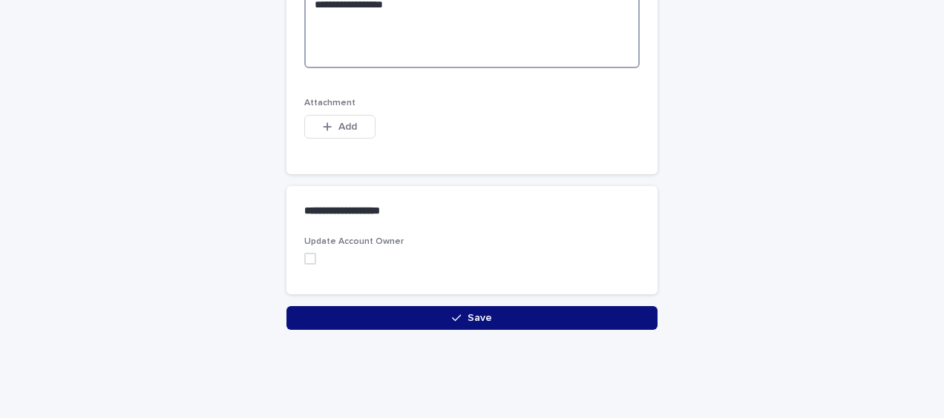
scroll to position [1367, 0]
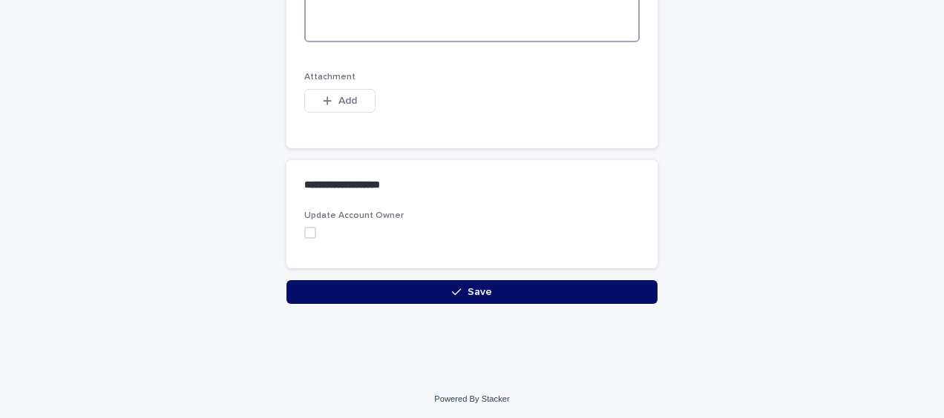
type textarea "**********"
click at [302, 294] on button "Save" at bounding box center [471, 292] width 371 height 24
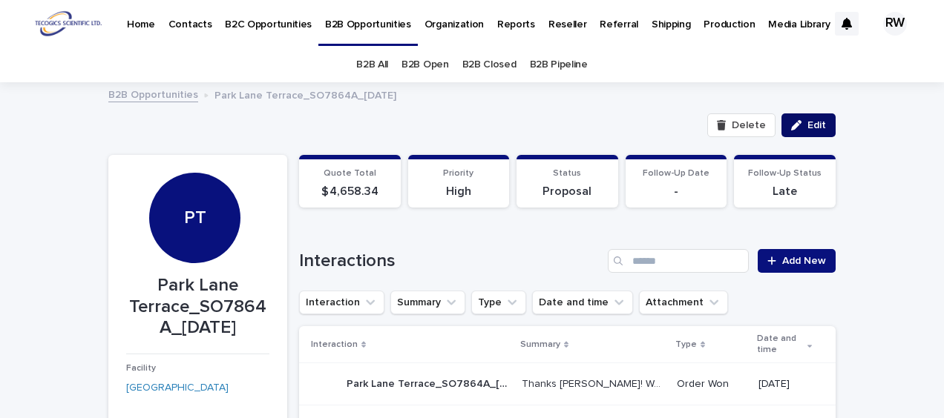
click at [807, 123] on span "Edit" at bounding box center [816, 125] width 19 height 10
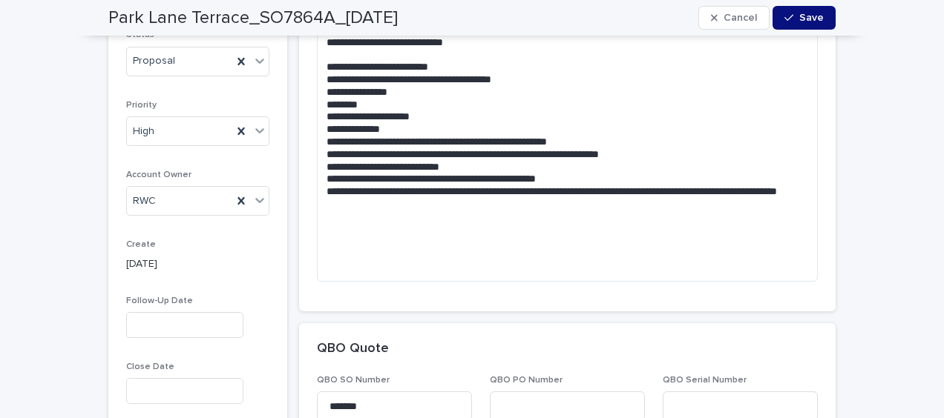
scroll to position [816, 0]
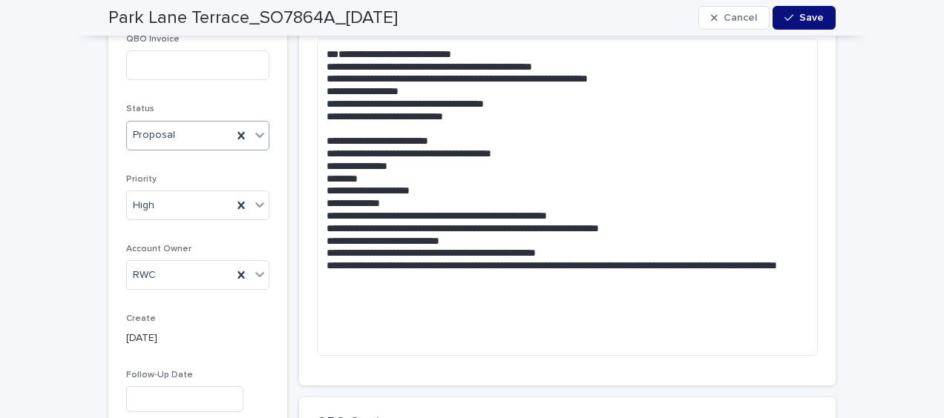
click at [173, 123] on div "Proposal" at bounding box center [179, 135] width 105 height 24
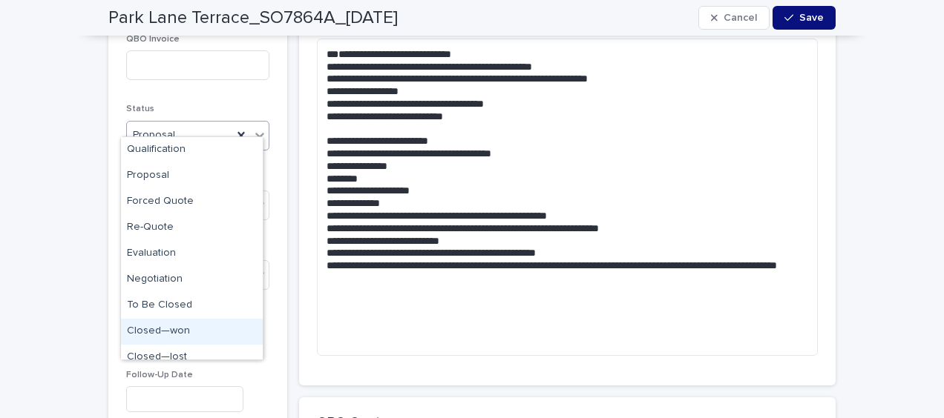
click at [172, 327] on div "Closed—won" at bounding box center [192, 332] width 142 height 26
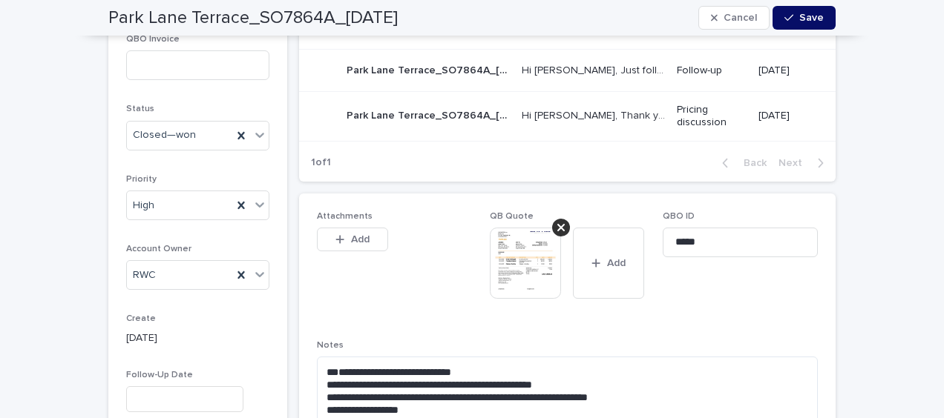
click at [800, 19] on span "Save" at bounding box center [811, 18] width 24 height 10
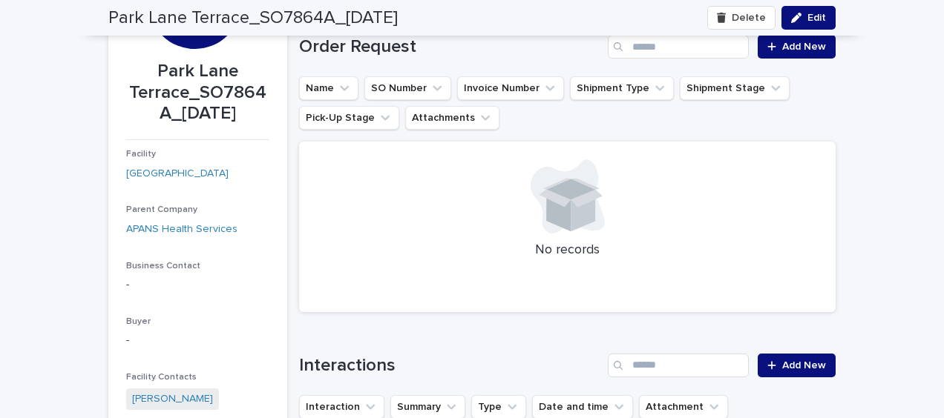
scroll to position [148, 0]
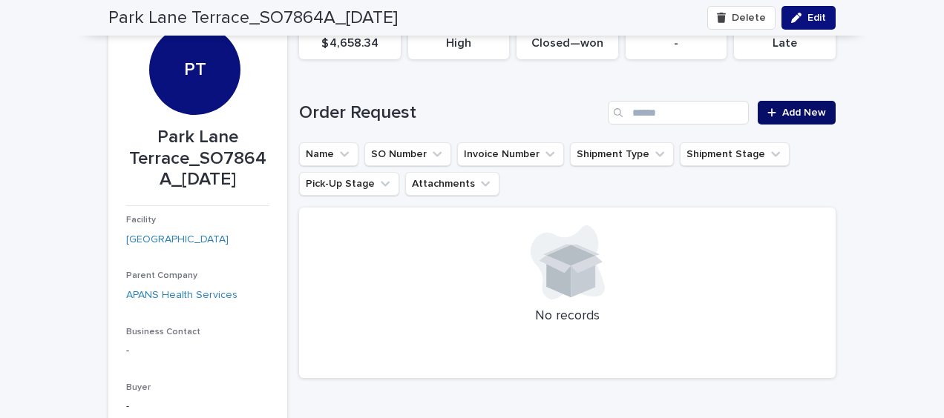
click at [802, 108] on span "Add New" at bounding box center [804, 113] width 44 height 10
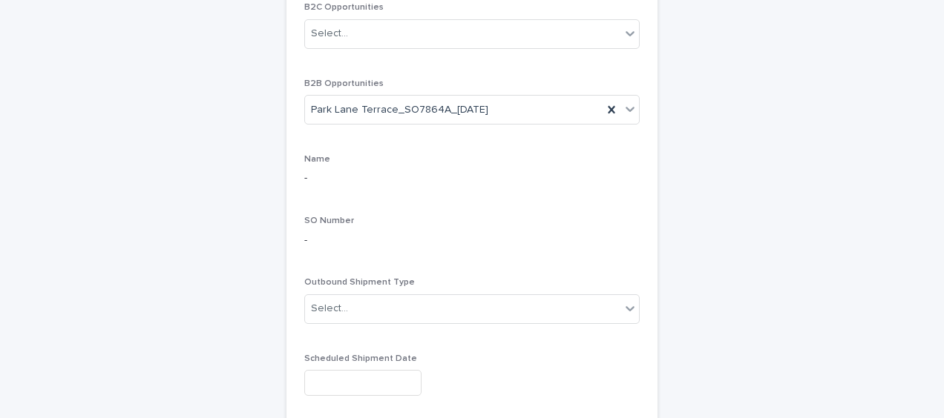
scroll to position [372, 0]
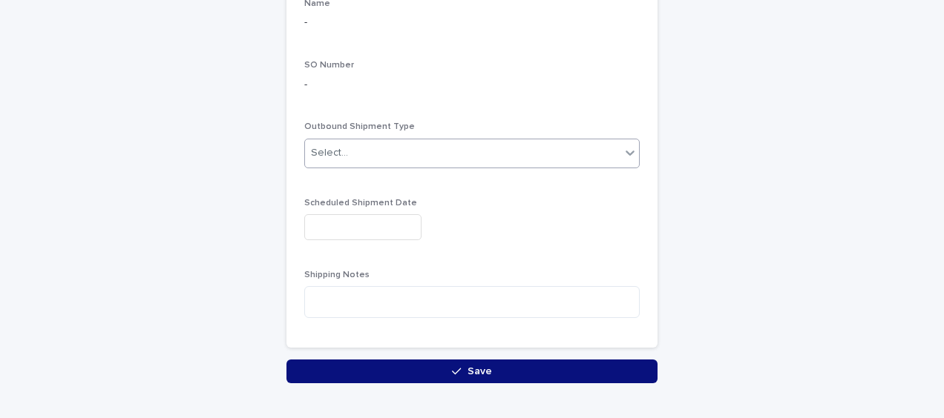
click at [316, 154] on div "Select..." at bounding box center [329, 153] width 37 height 16
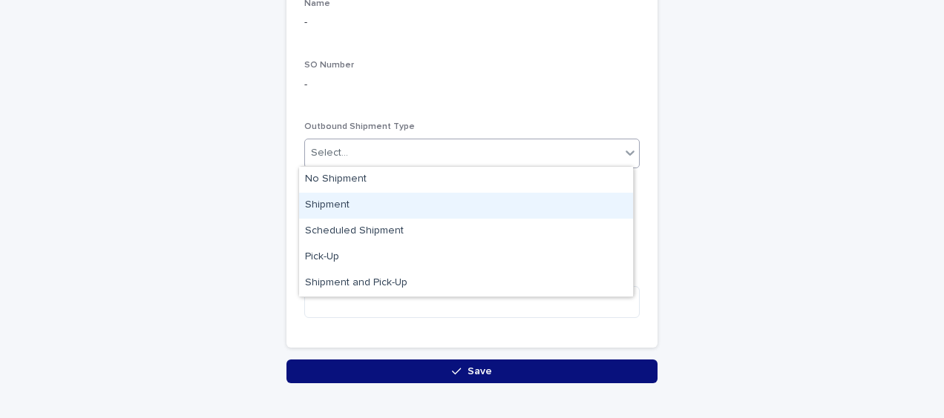
click at [319, 202] on div "Shipment" at bounding box center [466, 206] width 334 height 26
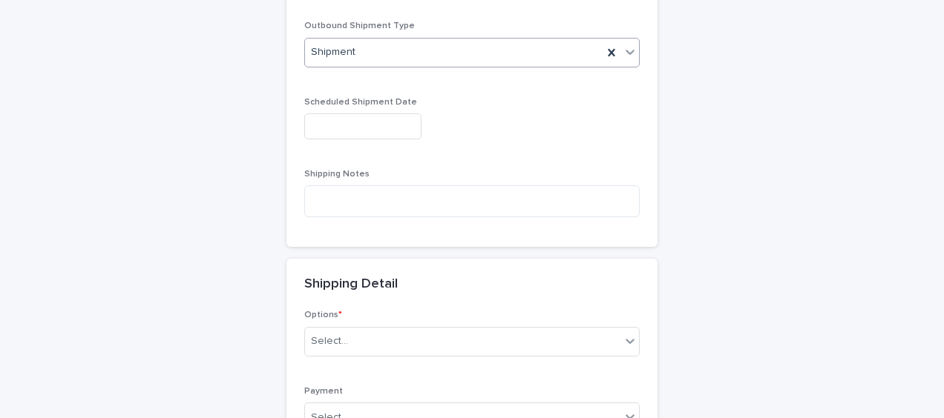
scroll to position [479, 0]
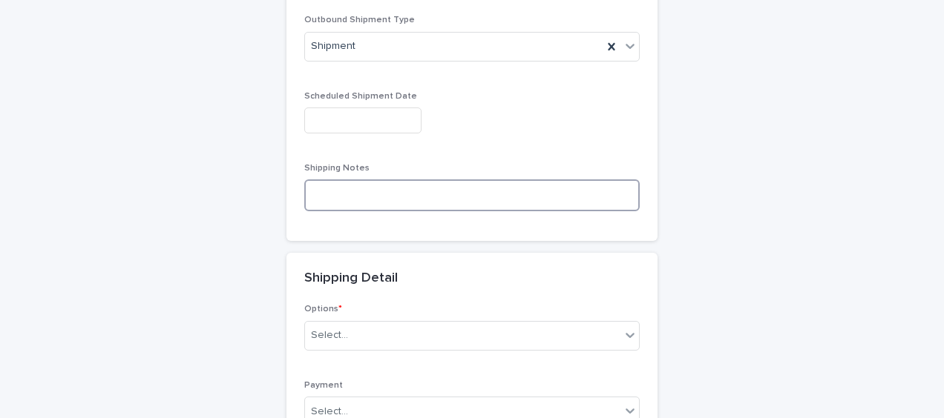
paste textarea "**********"
click at [378, 191] on textarea "**********" at bounding box center [471, 195] width 335 height 31
click at [306, 192] on textarea "**********" at bounding box center [471, 195] width 335 height 31
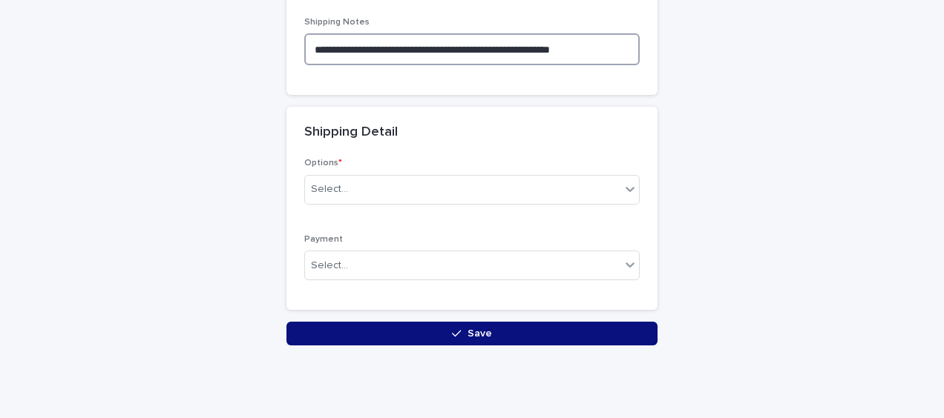
scroll to position [666, 0]
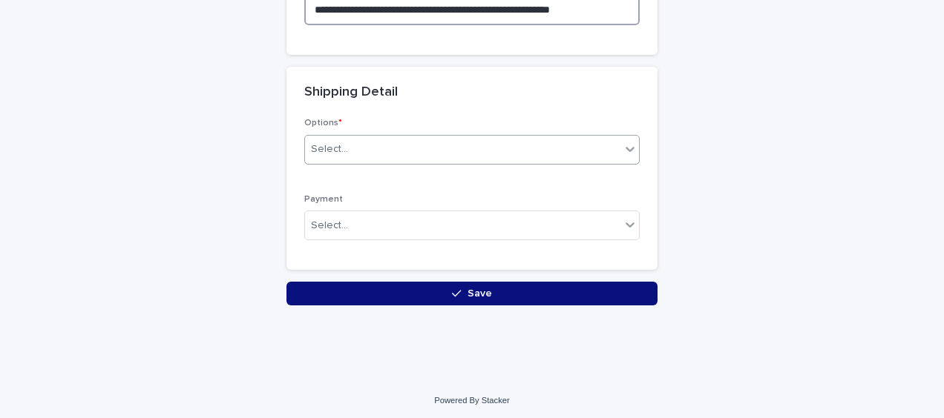
type textarea "**********"
click at [332, 142] on div "Select..." at bounding box center [329, 150] width 37 height 16
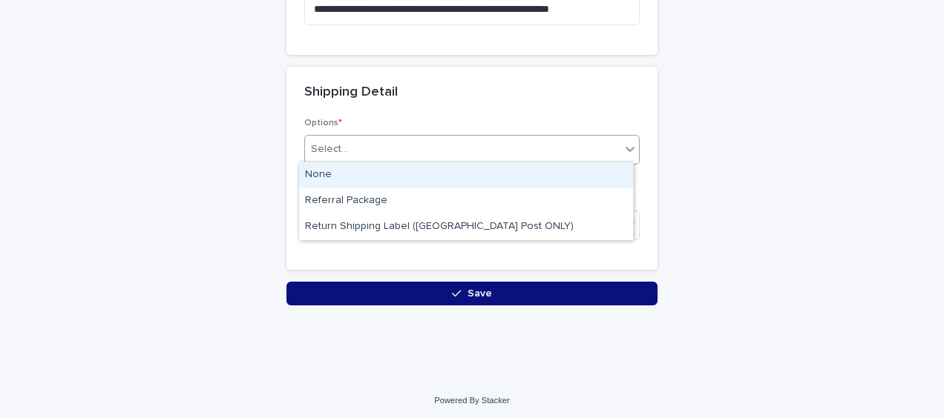
click at [338, 173] on div "None" at bounding box center [466, 175] width 334 height 26
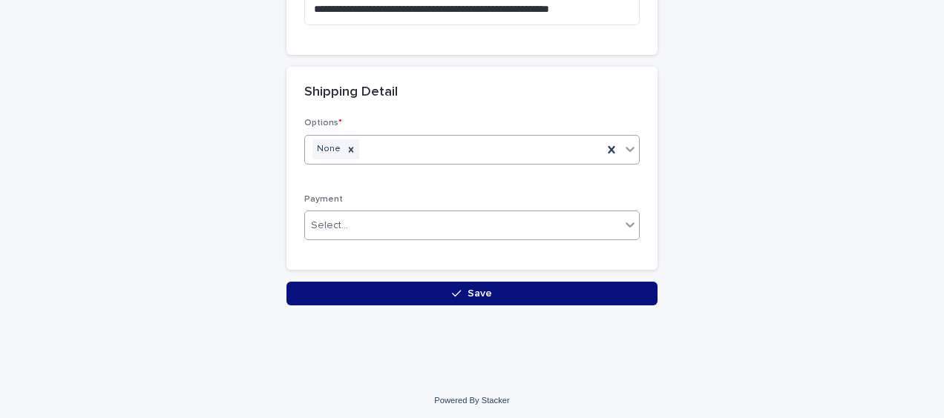
click at [334, 224] on div "Select..." at bounding box center [329, 226] width 37 height 16
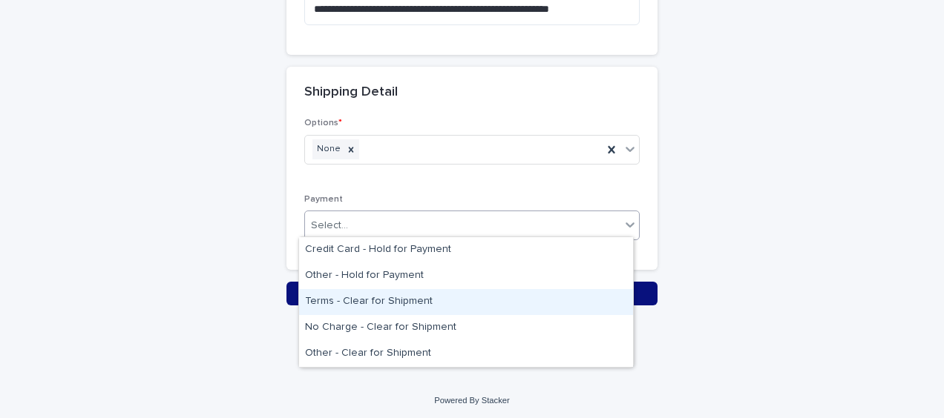
click at [344, 300] on div "Terms - Clear for Shipment" at bounding box center [466, 302] width 334 height 26
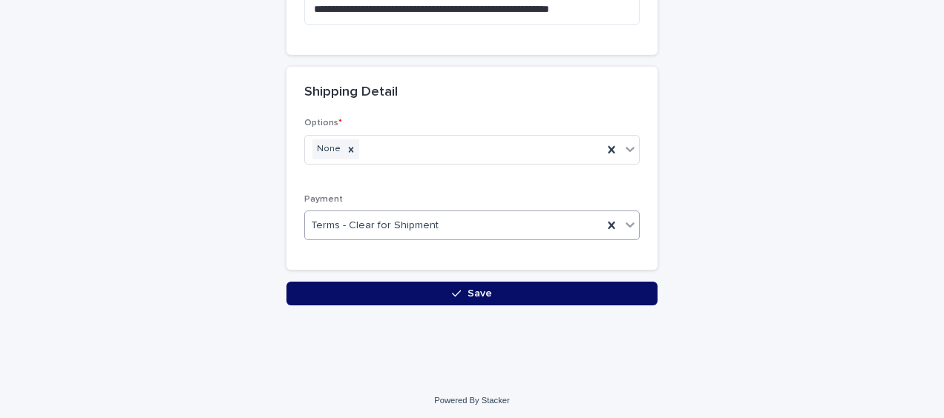
click at [343, 291] on button "Save" at bounding box center [471, 294] width 371 height 24
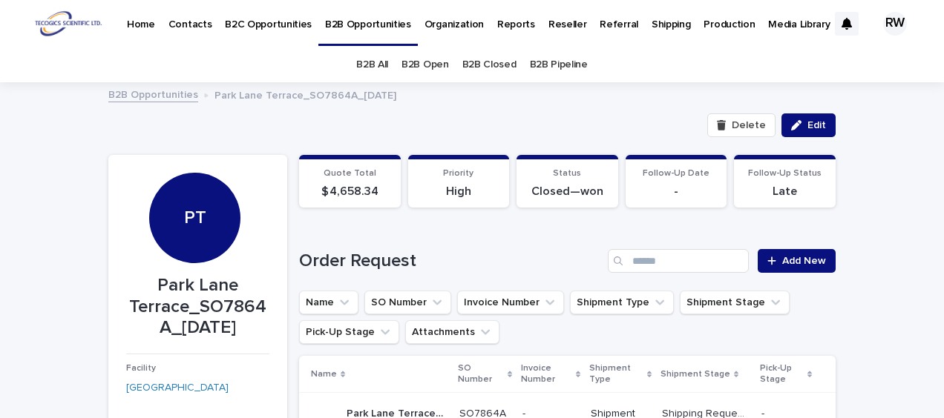
click at [425, 57] on link "B2B Open" at bounding box center [424, 64] width 47 height 35
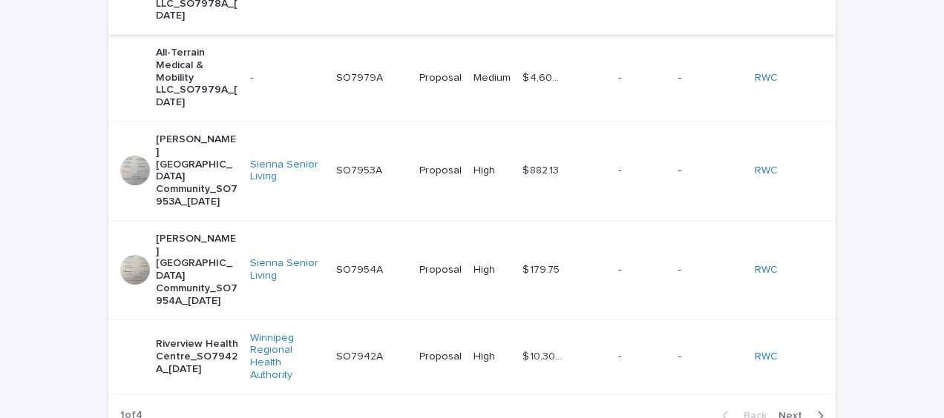
scroll to position [742, 0]
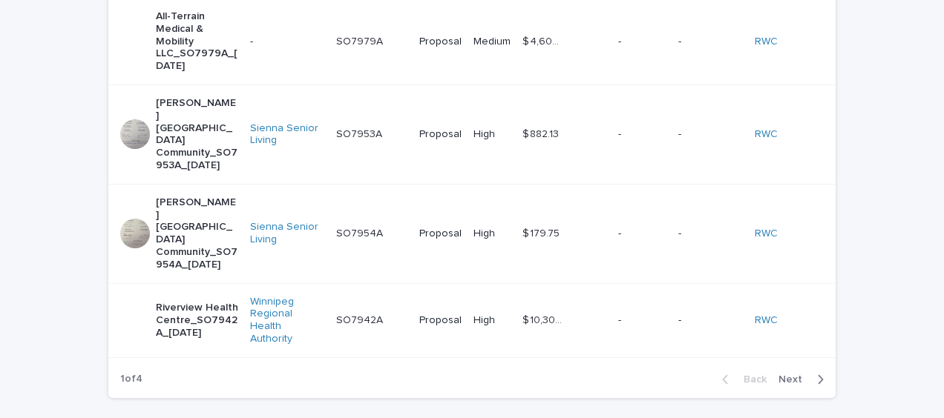
click at [789, 375] on span "Next" at bounding box center [794, 380] width 33 height 10
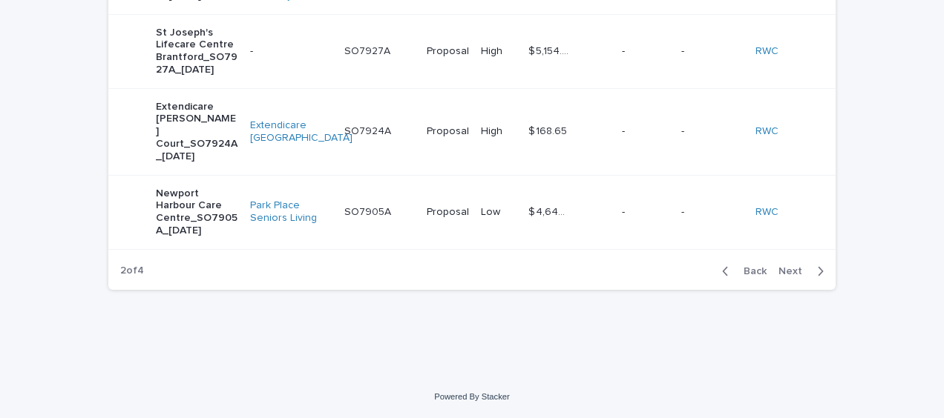
scroll to position [711, 0]
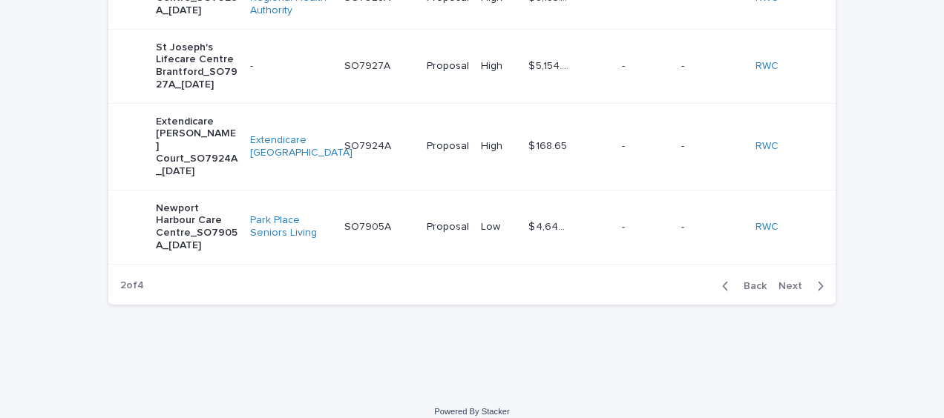
click at [790, 281] on span "Next" at bounding box center [794, 286] width 33 height 10
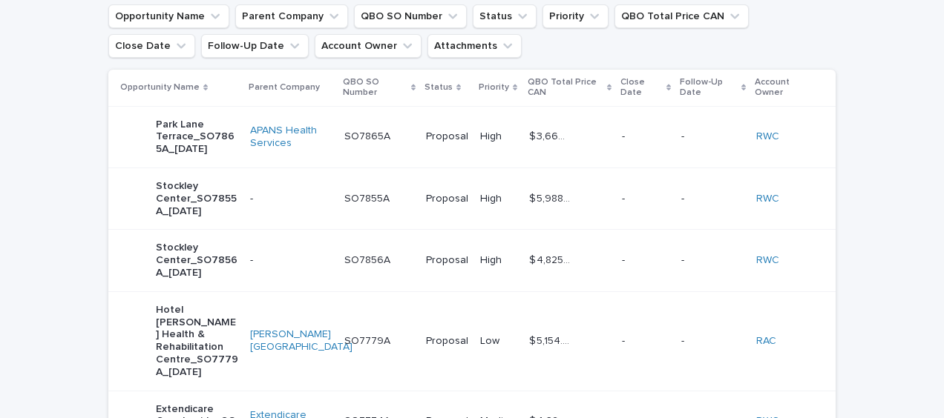
scroll to position [105, 0]
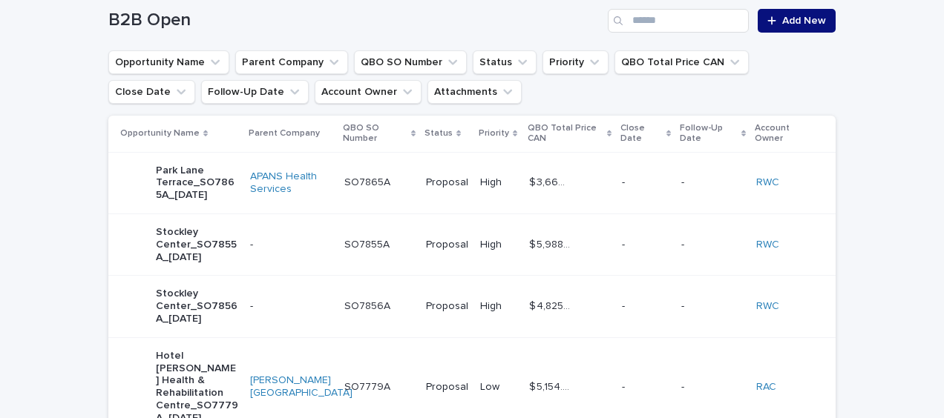
click at [398, 160] on td "SO7865A SO7865A" at bounding box center [379, 183] width 82 height 62
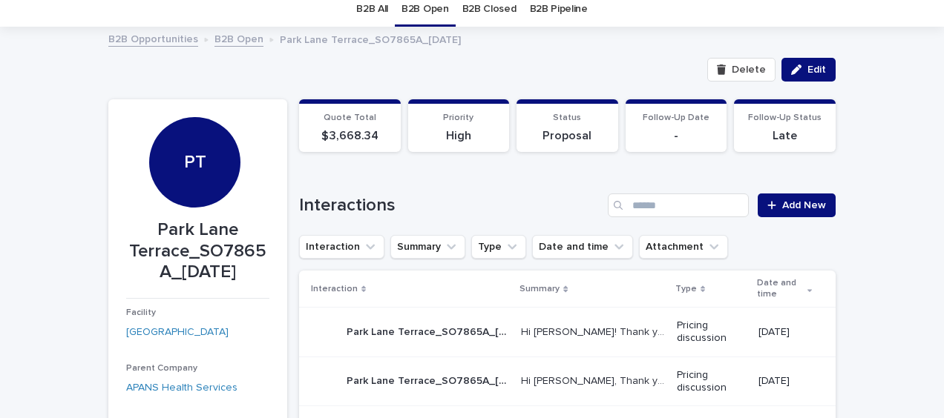
scroll to position [74, 0]
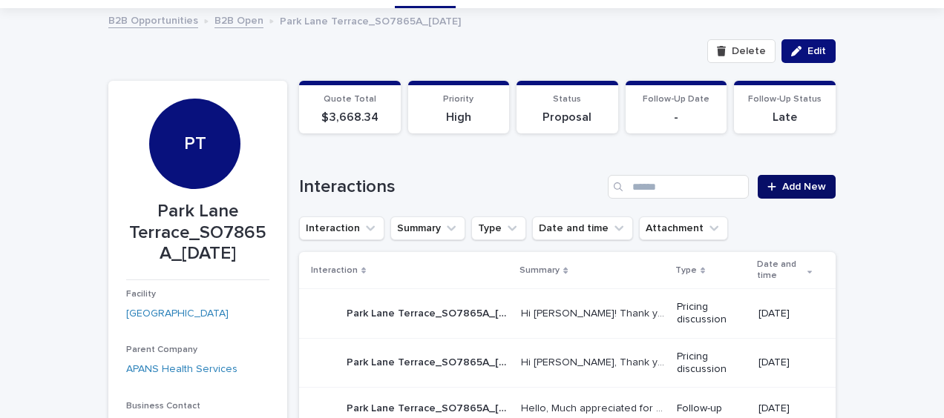
click at [810, 182] on span "Add New" at bounding box center [804, 187] width 44 height 10
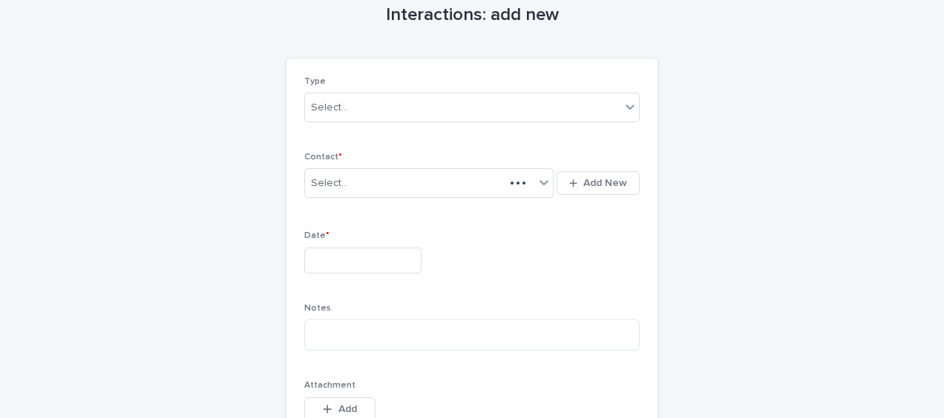
scroll to position [88, 0]
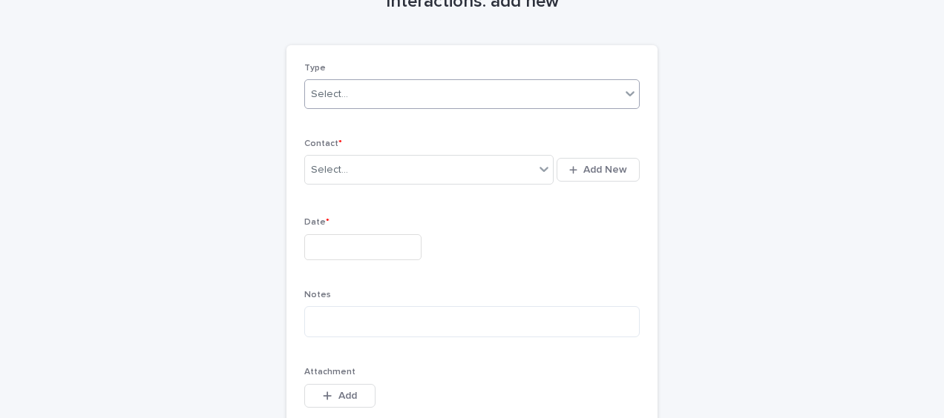
click at [353, 92] on div "Select..." at bounding box center [462, 94] width 315 height 24
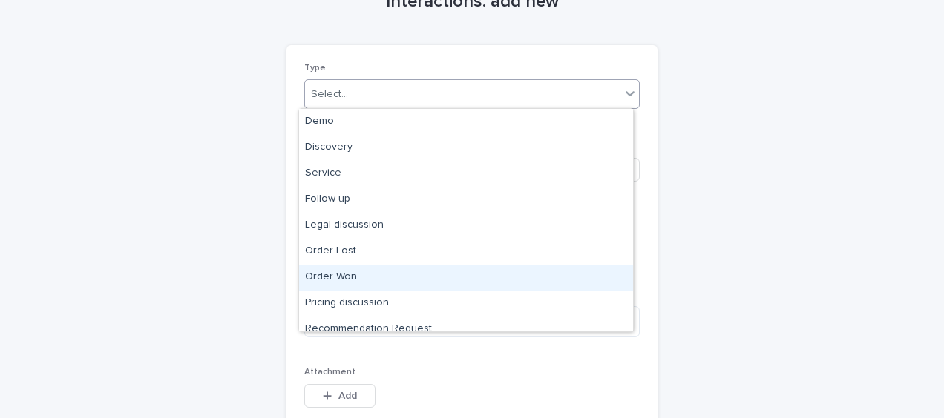
click at [362, 273] on div "Order Won" at bounding box center [466, 278] width 334 height 26
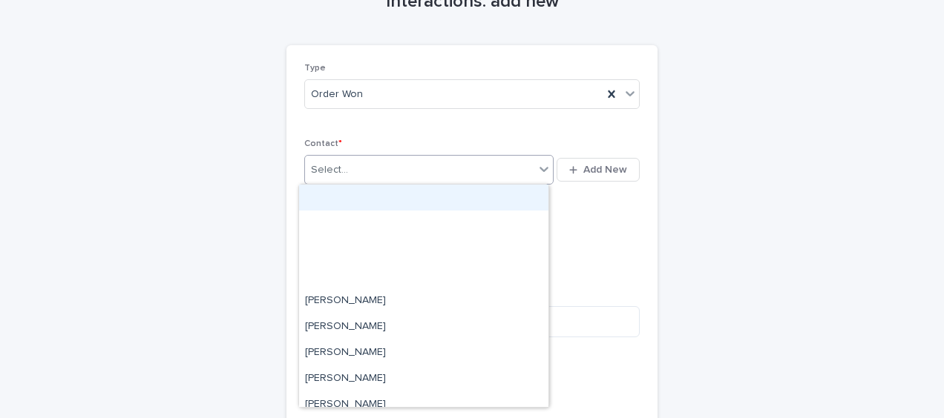
click at [331, 176] on div "Select..." at bounding box center [329, 170] width 37 height 16
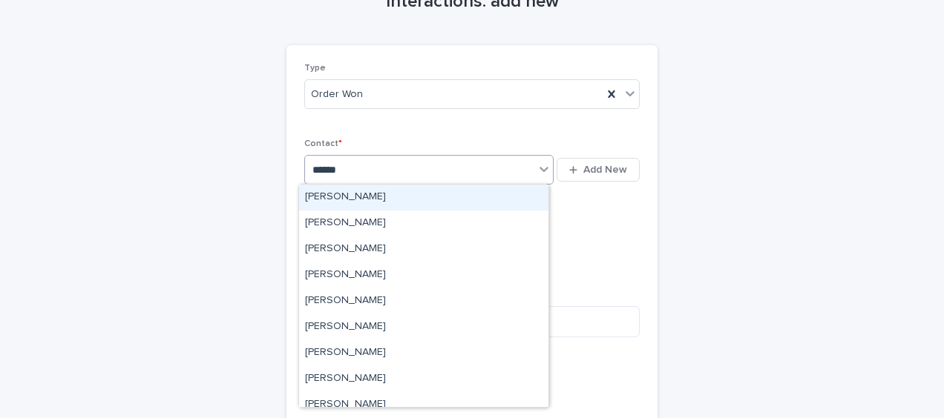
type input "*******"
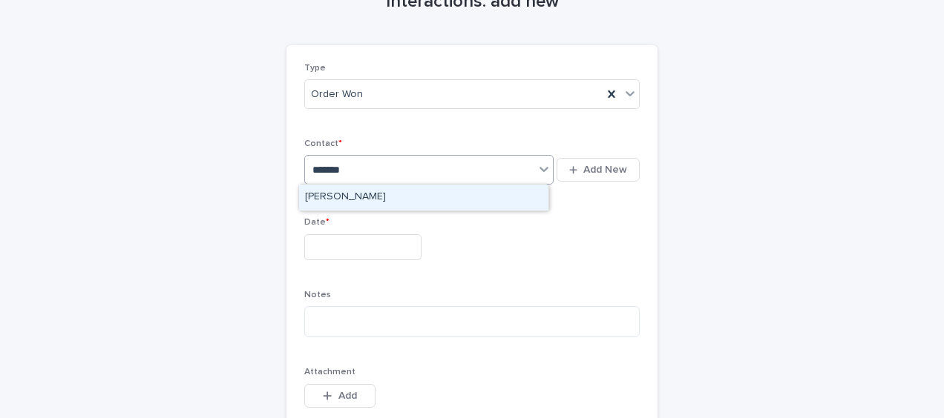
click at [329, 196] on div "[PERSON_NAME]" at bounding box center [423, 198] width 249 height 26
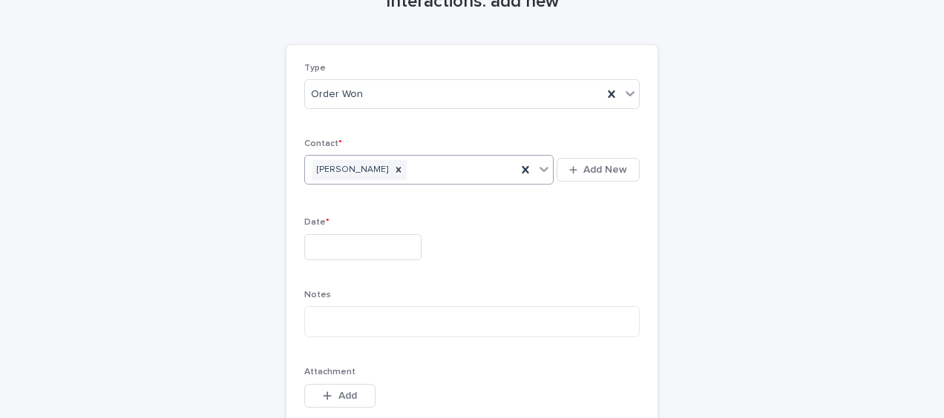
click at [313, 237] on input "text" at bounding box center [362, 247] width 117 height 26
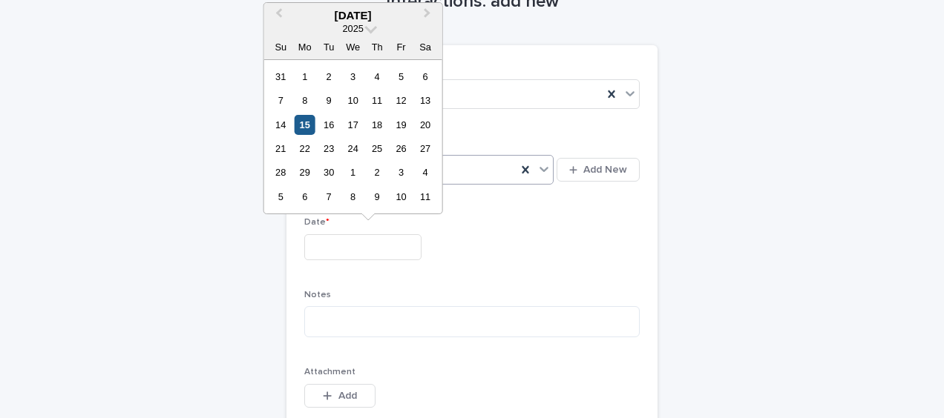
click at [306, 123] on div "15" at bounding box center [305, 125] width 20 height 20
type input "**********"
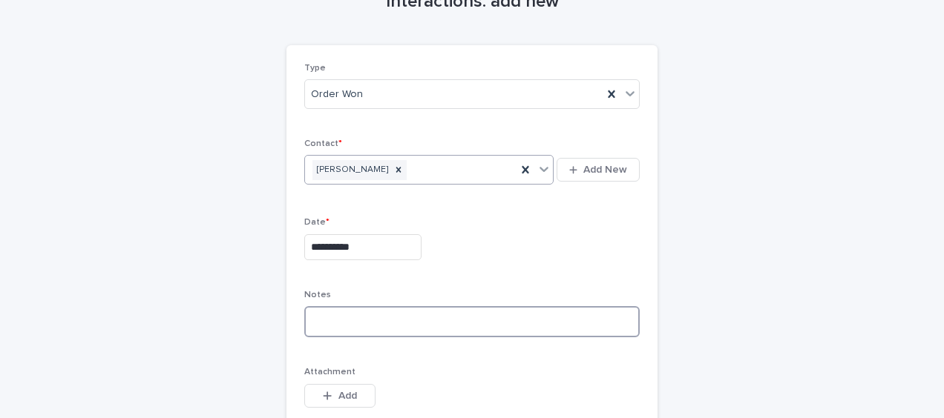
paste textarea "**********"
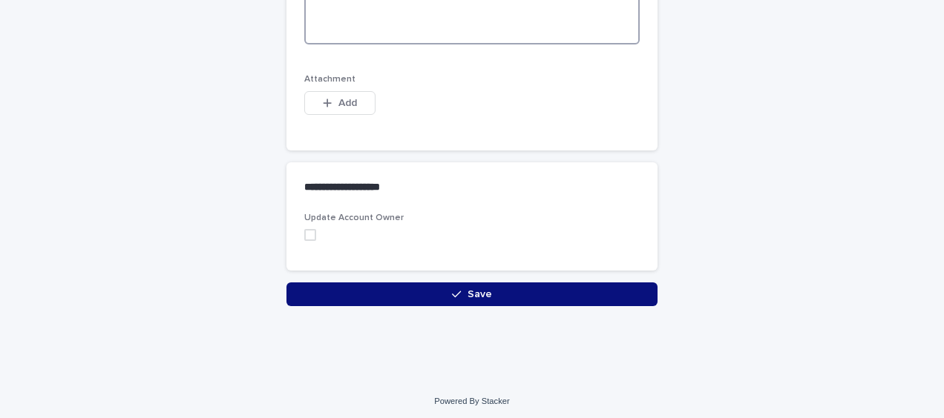
scroll to position [1367, 0]
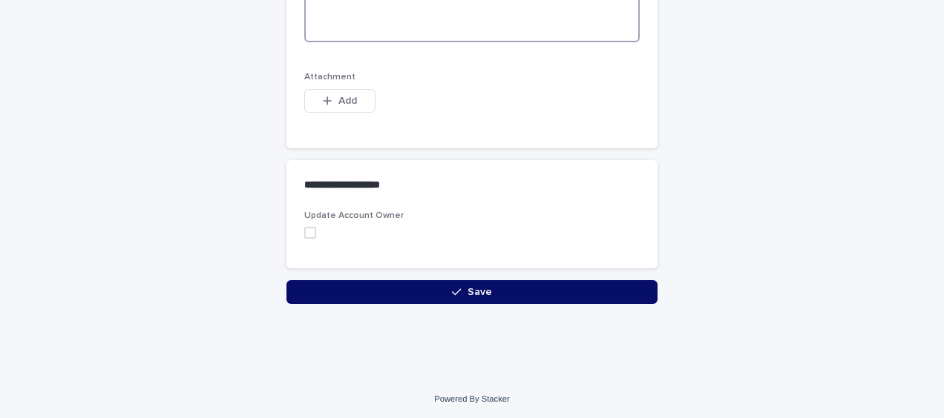
type textarea "**********"
click at [320, 285] on button "Save" at bounding box center [471, 292] width 371 height 24
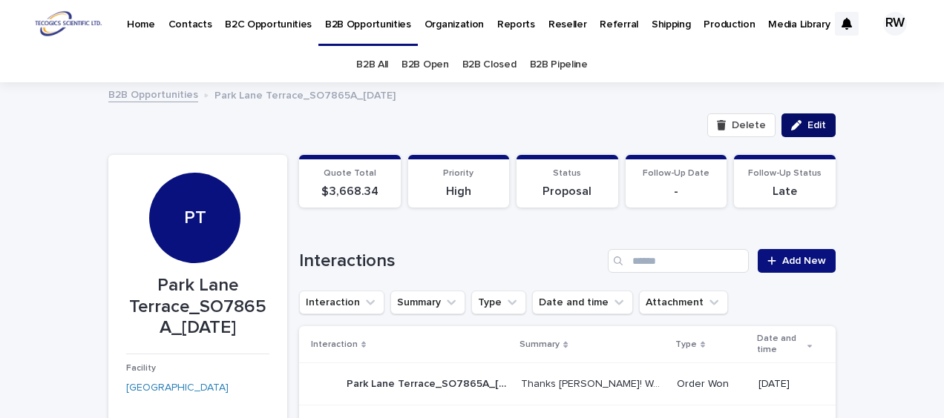
click at [807, 124] on span "Edit" at bounding box center [816, 125] width 19 height 10
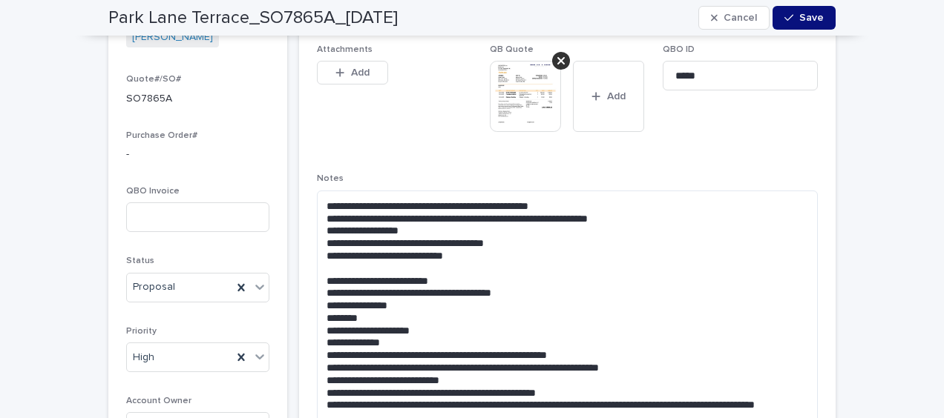
scroll to position [742, 0]
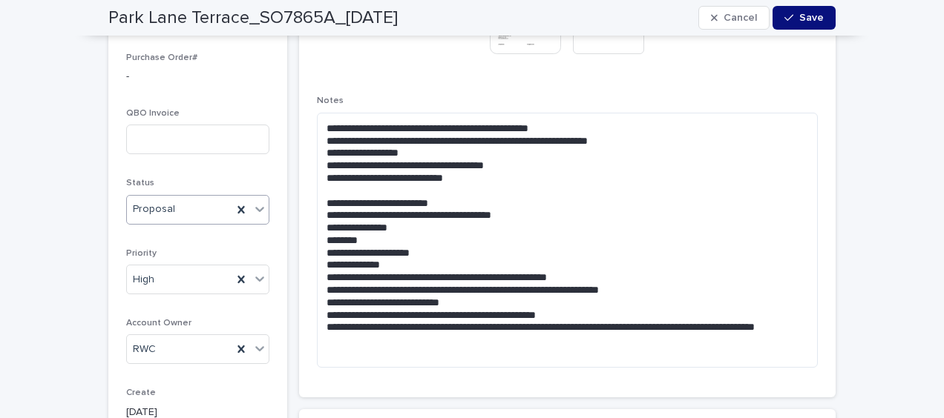
click at [180, 206] on div "Proposal" at bounding box center [179, 209] width 105 height 24
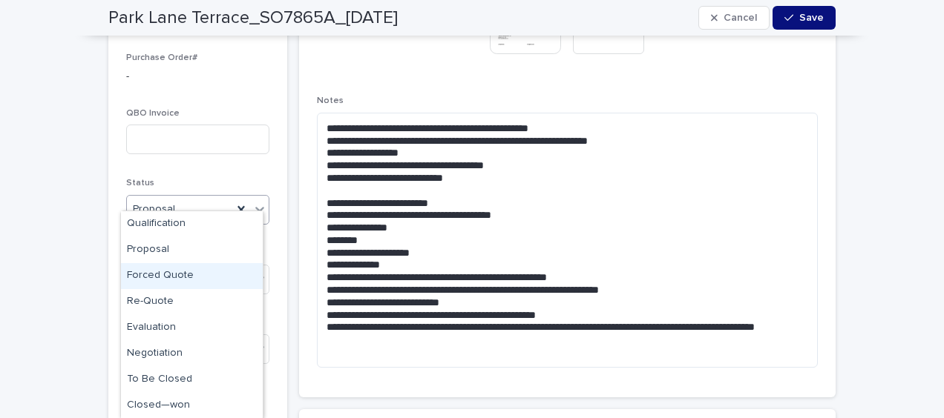
scroll to position [74, 0]
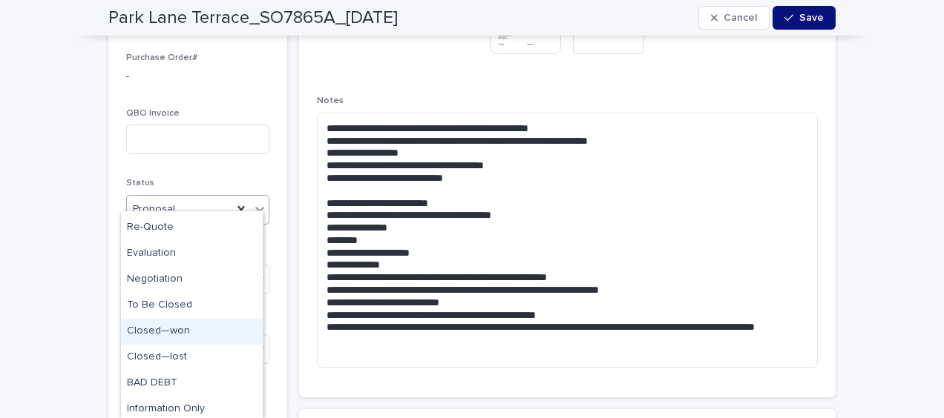
click at [177, 329] on div "Closed—won" at bounding box center [192, 332] width 142 height 26
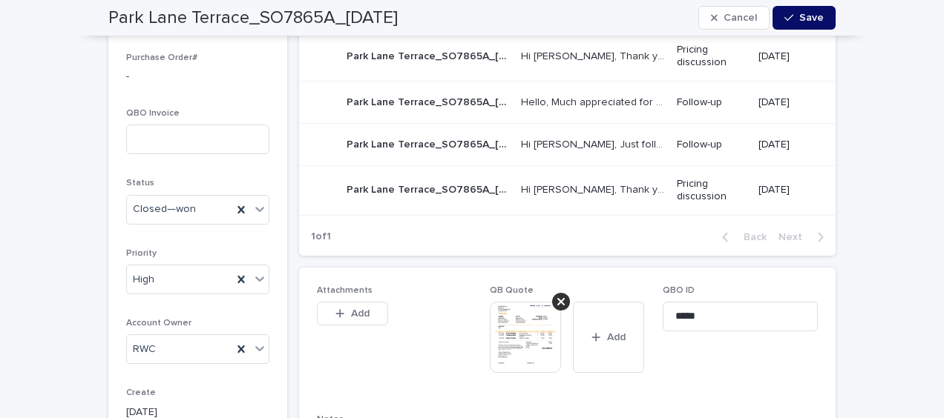
click at [799, 16] on span "Save" at bounding box center [811, 18] width 24 height 10
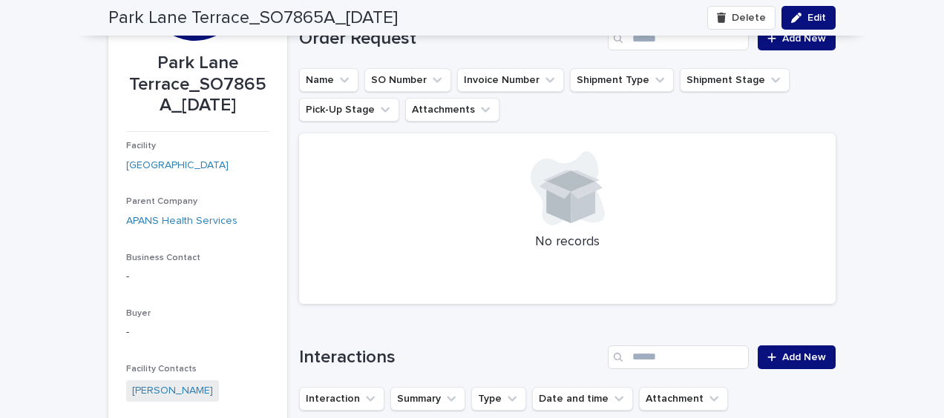
scroll to position [148, 0]
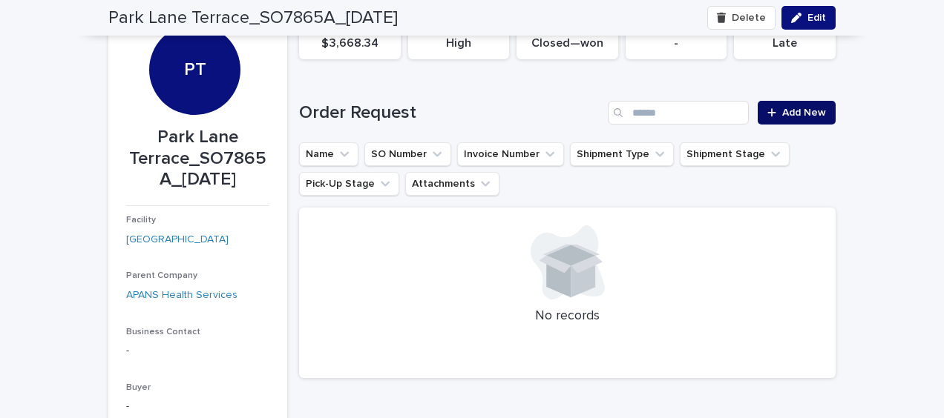
click at [785, 116] on span "Add New" at bounding box center [804, 113] width 44 height 10
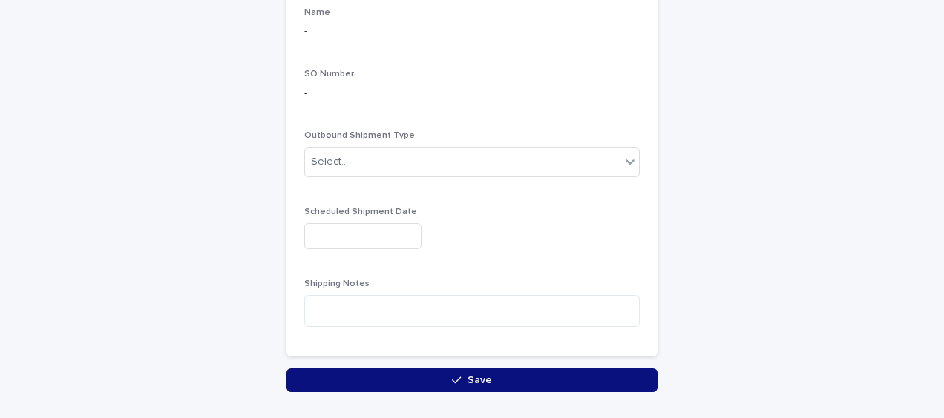
scroll to position [372, 0]
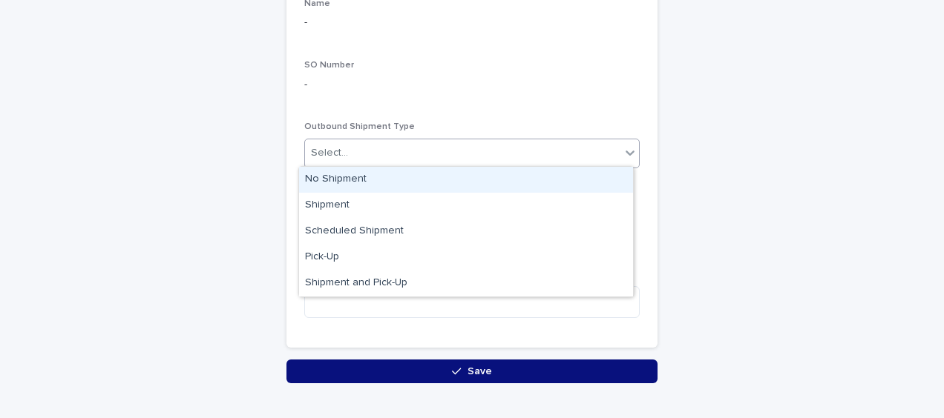
click at [315, 146] on div "Select..." at bounding box center [329, 153] width 37 height 16
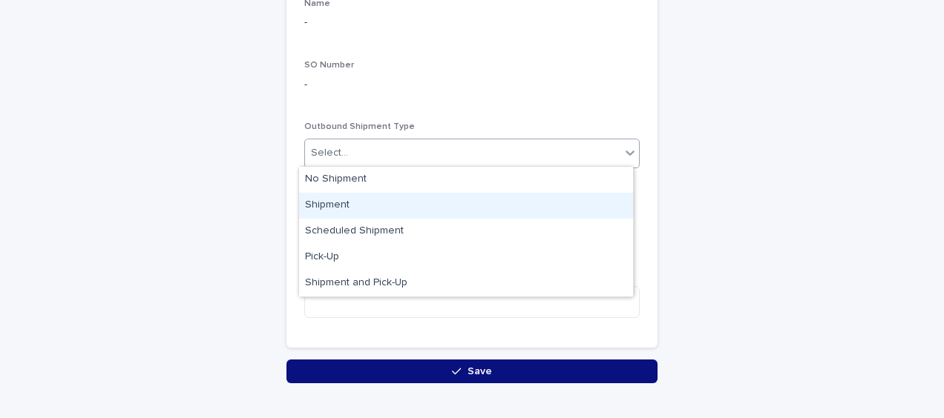
click at [325, 203] on div "Shipment" at bounding box center [466, 206] width 334 height 26
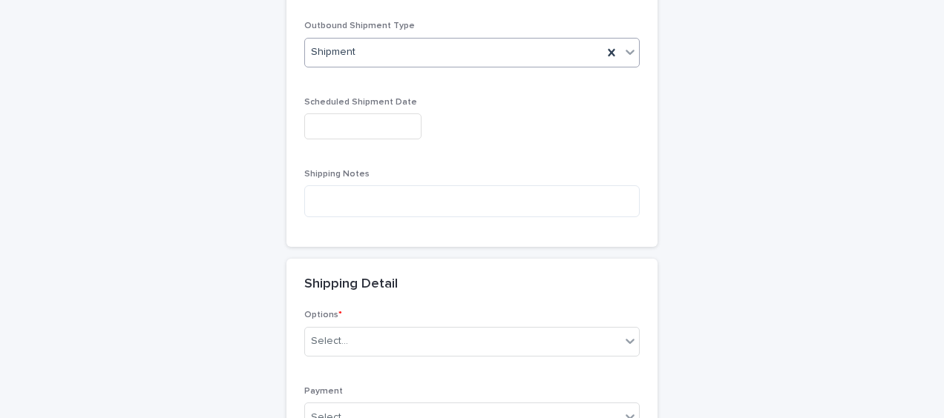
scroll to position [479, 0]
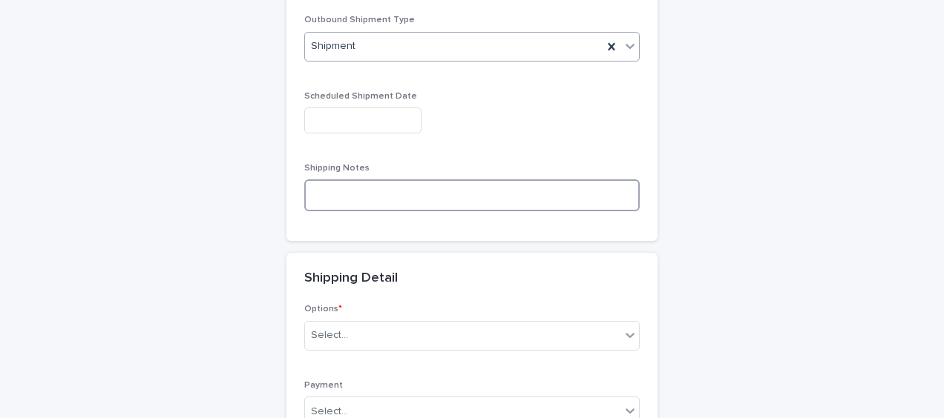
click at [304, 197] on textarea at bounding box center [471, 195] width 335 height 31
paste textarea "**********"
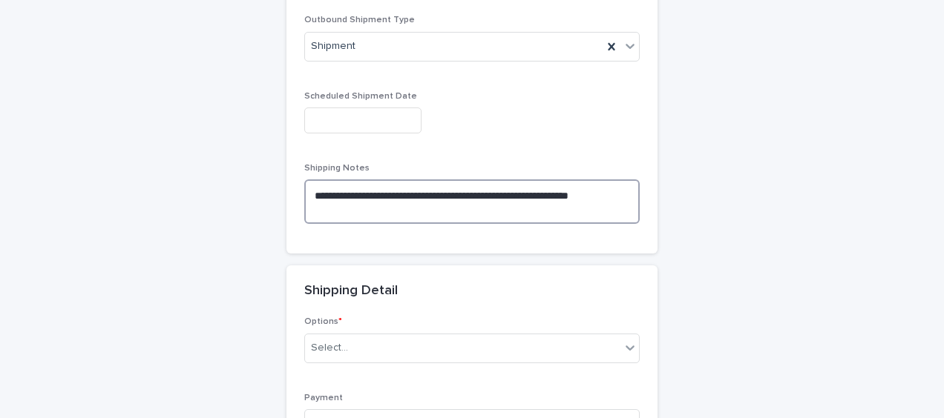
click at [312, 206] on textarea "**********" at bounding box center [471, 202] width 335 height 44
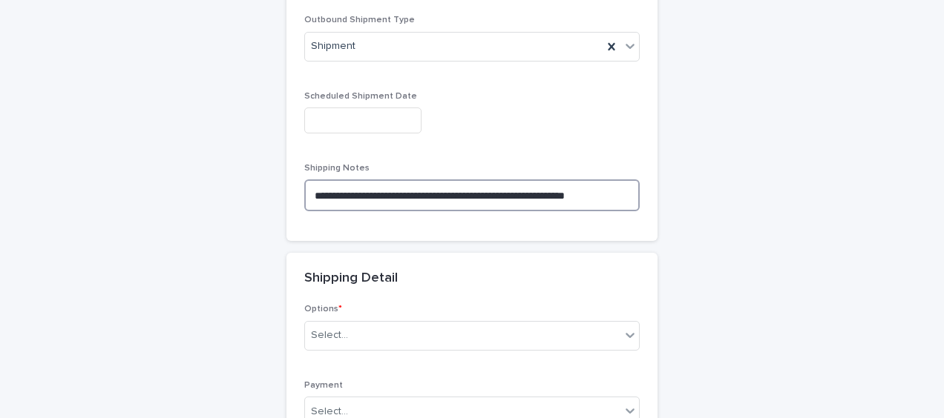
type textarea "**********"
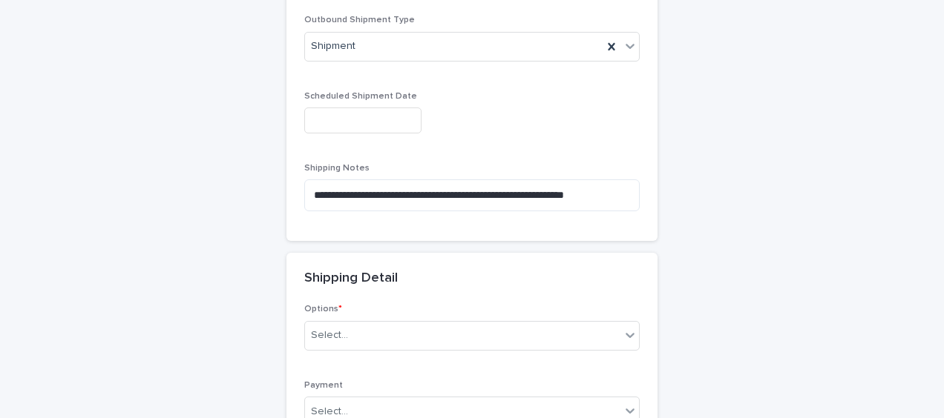
click at [210, 223] on div "**********" at bounding box center [471, 48] width 727 height 887
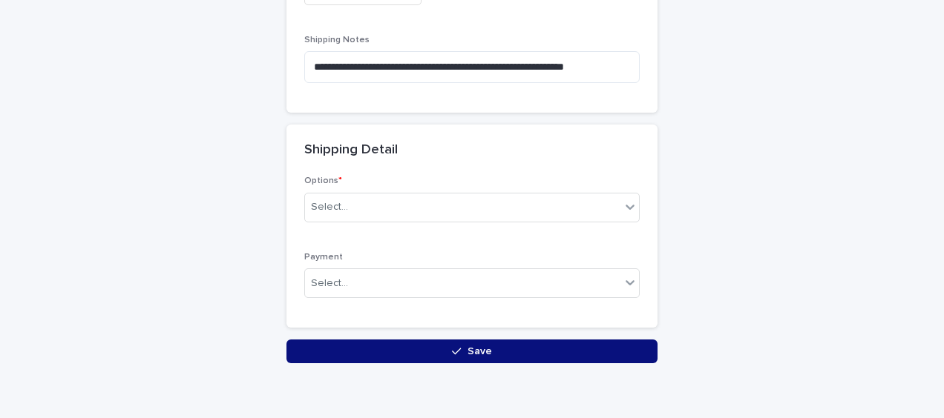
scroll to position [628, 0]
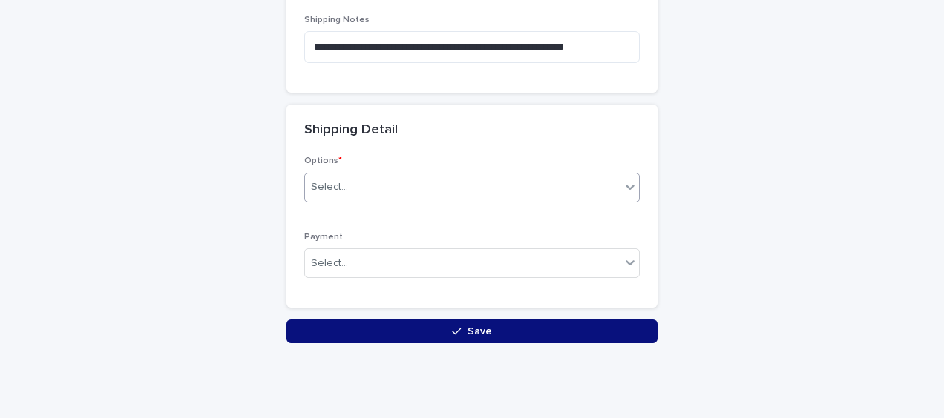
click at [349, 190] on input "text" at bounding box center [349, 187] width 1 height 13
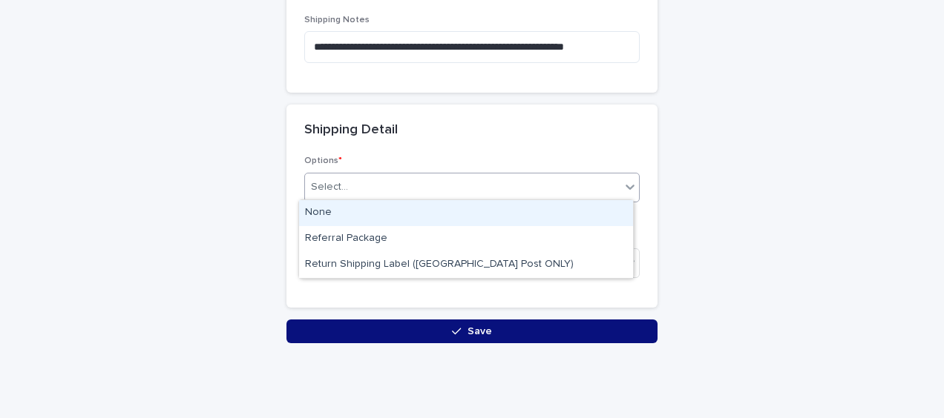
click at [338, 209] on div "None" at bounding box center [466, 213] width 334 height 26
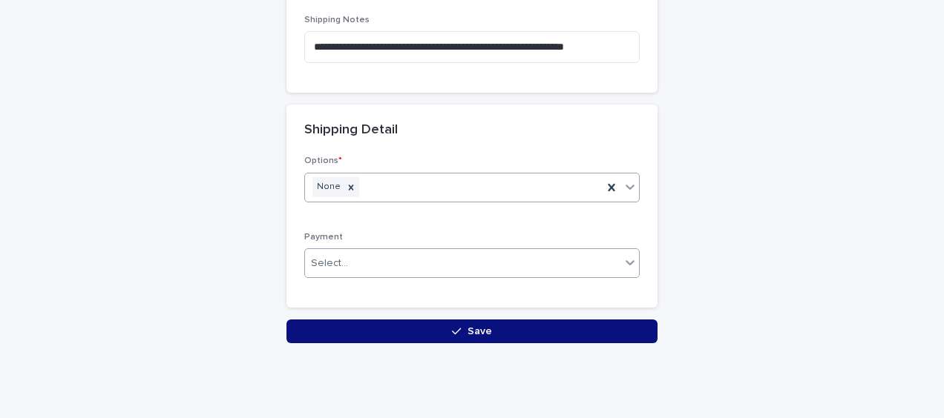
click at [328, 263] on div "Select..." at bounding box center [329, 264] width 37 height 16
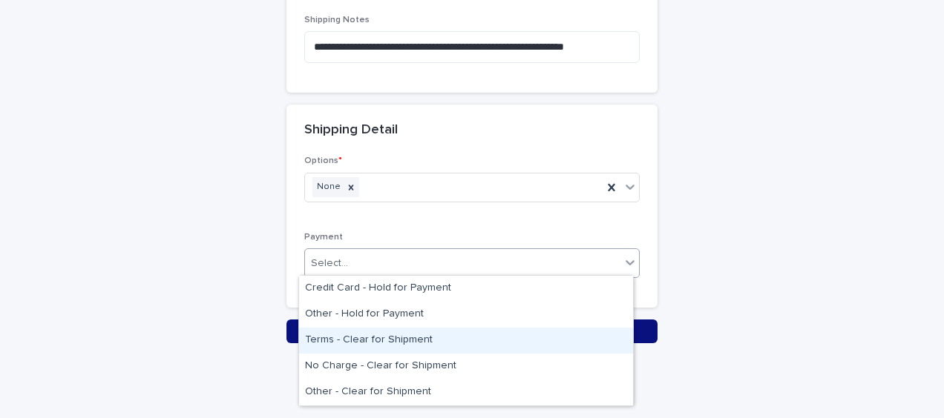
click at [335, 337] on div "Terms - Clear for Shipment" at bounding box center [466, 341] width 334 height 26
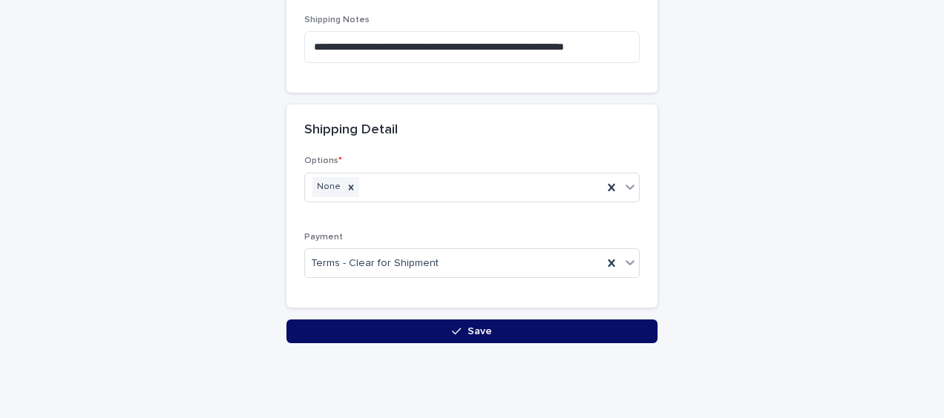
click at [313, 326] on button "Save" at bounding box center [471, 332] width 371 height 24
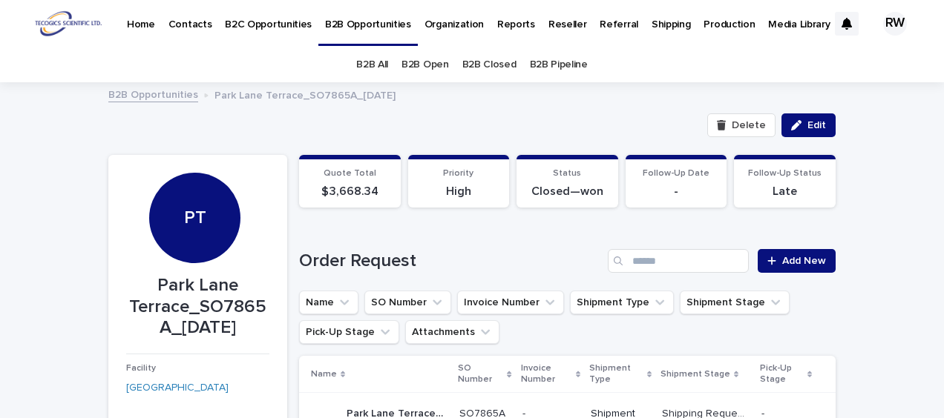
click at [375, 59] on link "B2B All" at bounding box center [372, 64] width 32 height 35
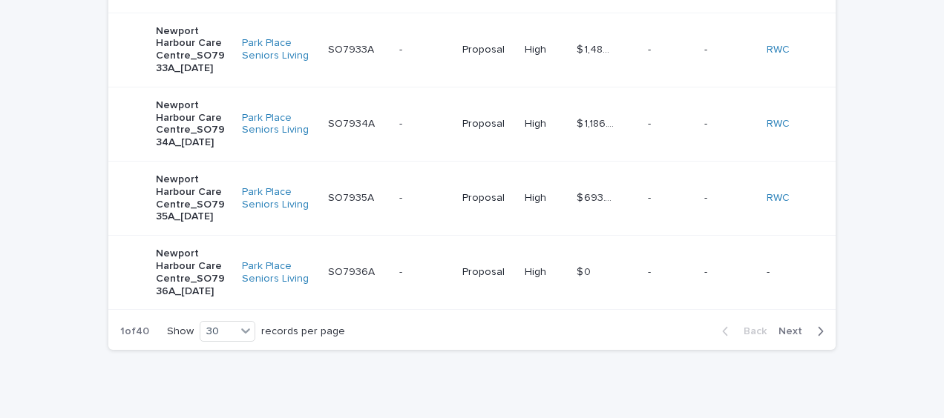
scroll to position [2429, 0]
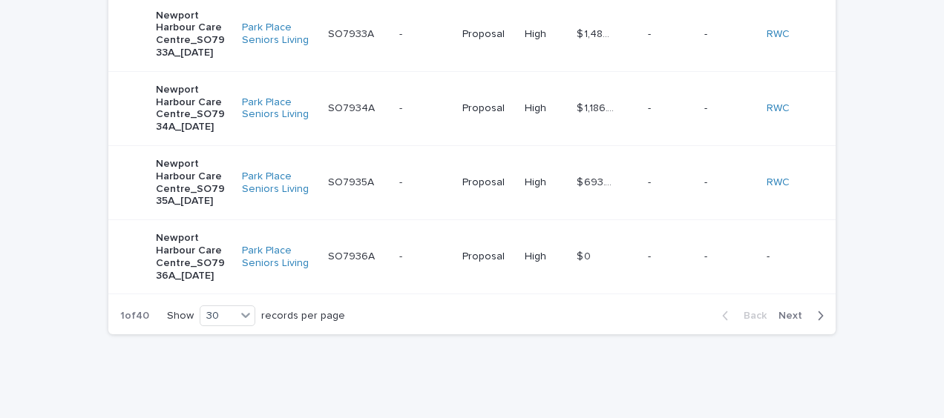
click at [794, 311] on span "Next" at bounding box center [794, 316] width 33 height 10
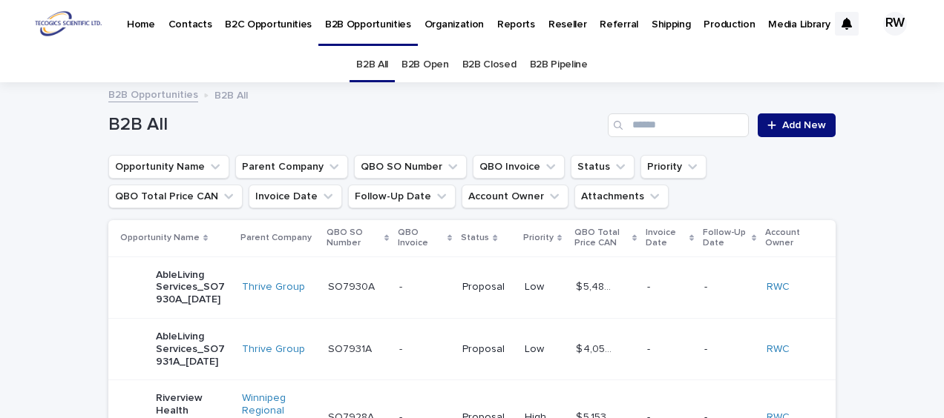
click at [482, 62] on link "B2B Closed" at bounding box center [489, 64] width 54 height 35
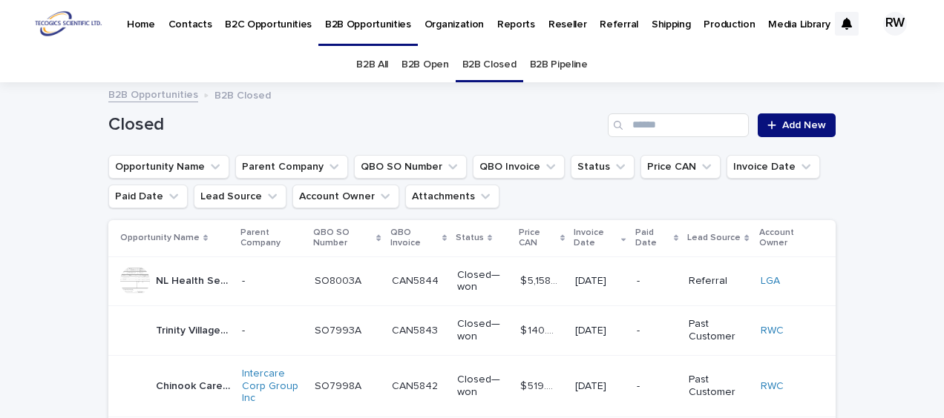
click at [418, 64] on link "B2B Open" at bounding box center [424, 64] width 47 height 35
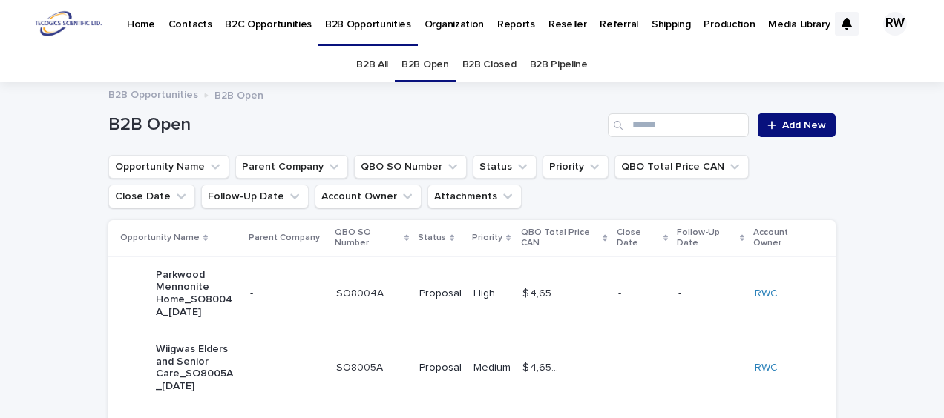
click at [369, 65] on link "B2B All" at bounding box center [372, 64] width 32 height 35
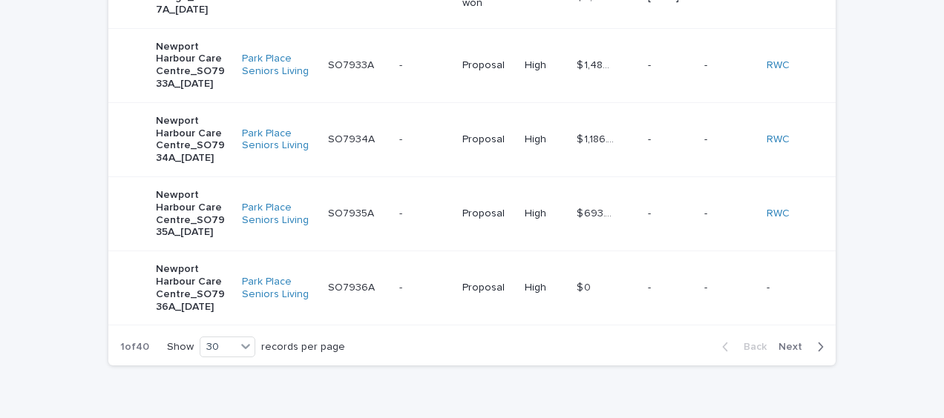
scroll to position [2429, 0]
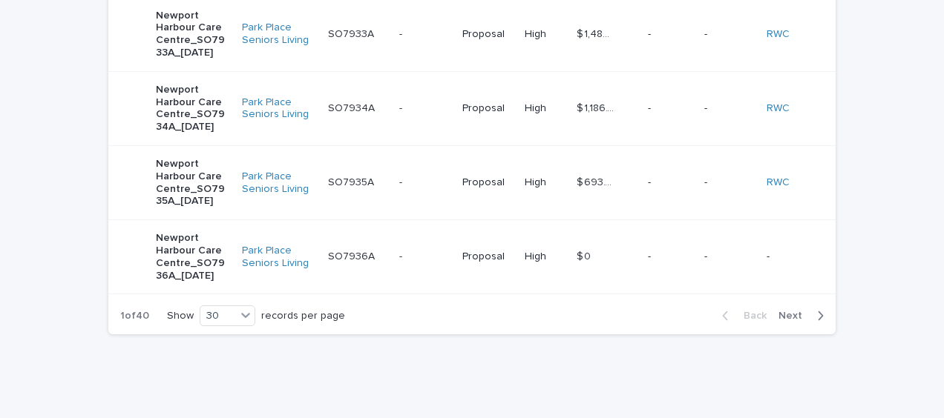
click at [794, 311] on span "Next" at bounding box center [794, 316] width 33 height 10
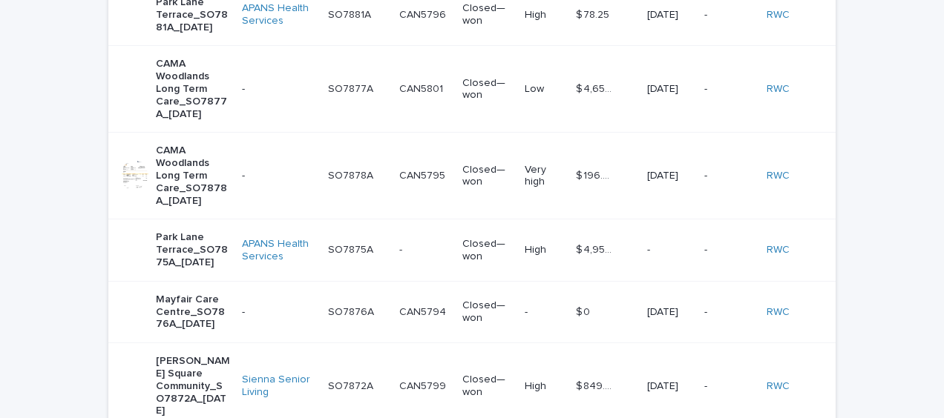
scroll to position [2107, 0]
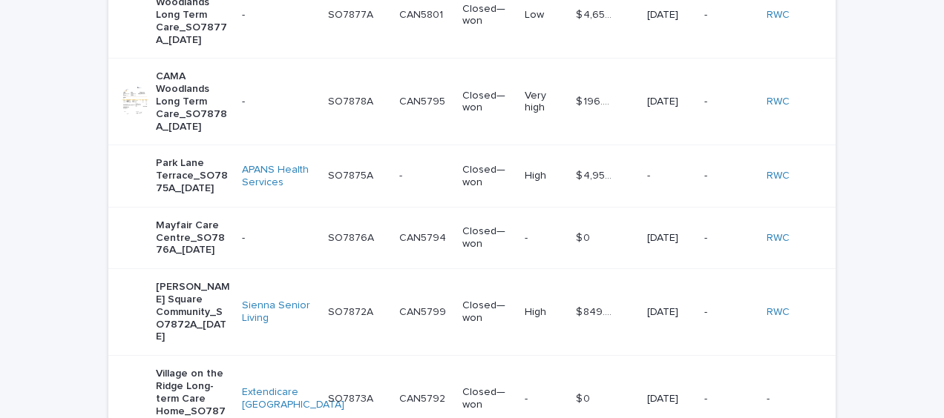
click at [188, 190] on p "Park Lane Terrace_SO7875A_[DATE]" at bounding box center [193, 175] width 74 height 37
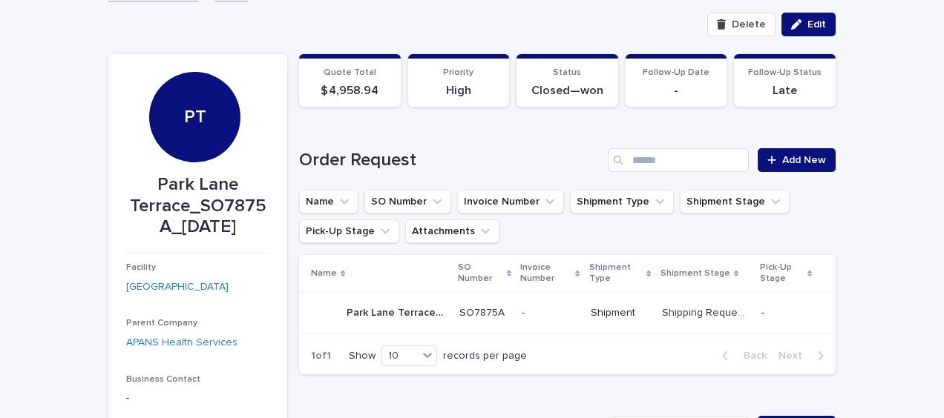
scroll to position [122, 0]
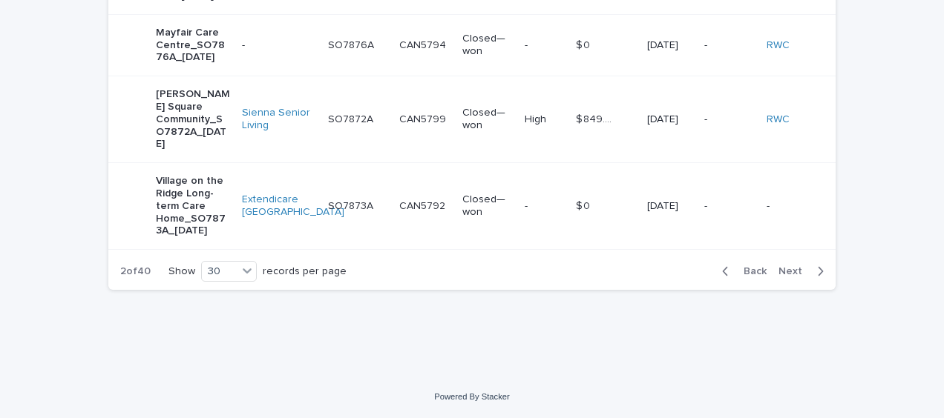
scroll to position [2329, 0]
click at [792, 273] on span "Next" at bounding box center [794, 271] width 33 height 10
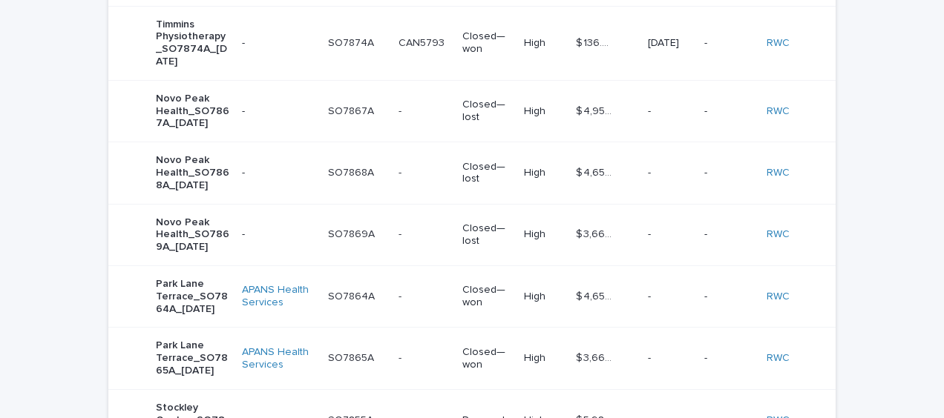
scroll to position [325, 0]
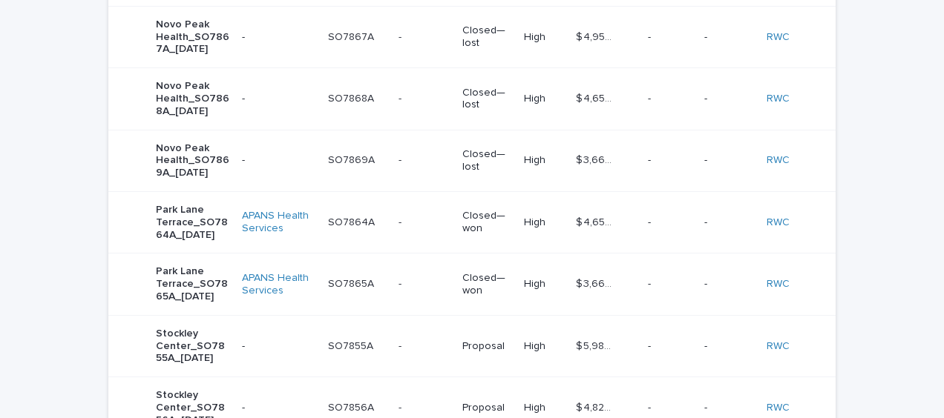
click at [197, 241] on p "Park Lane Terrace_SO7864A_[DATE]" at bounding box center [193, 222] width 74 height 37
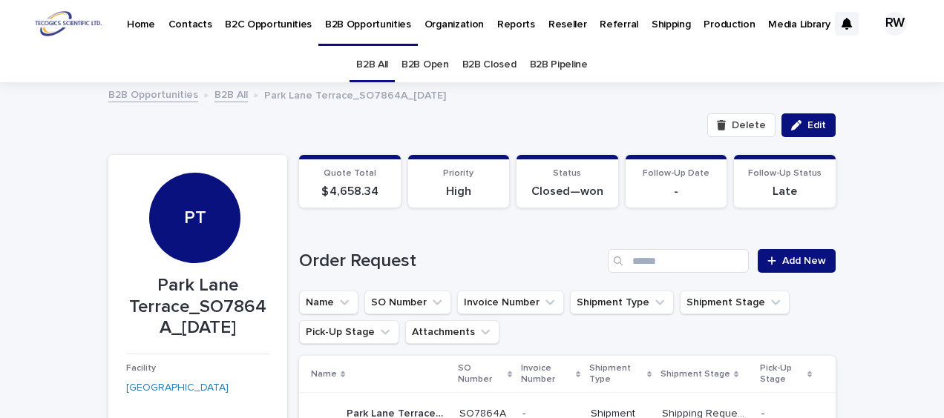
click at [197, 19] on p "Contacts" at bounding box center [190, 15] width 44 height 31
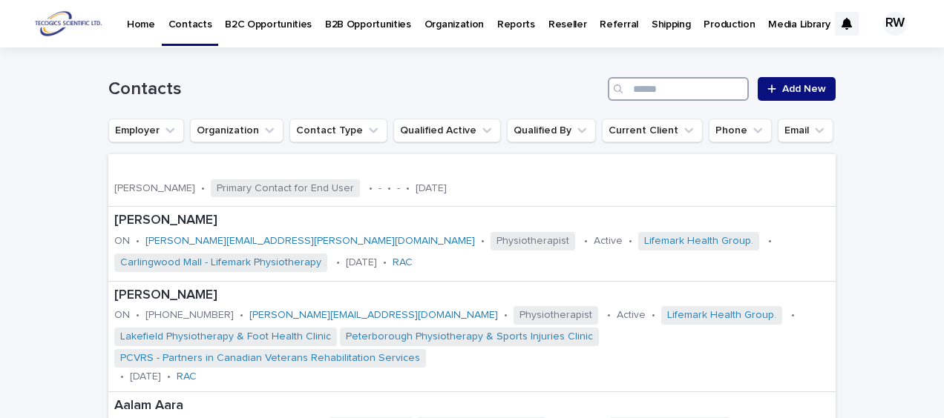
paste input "**********"
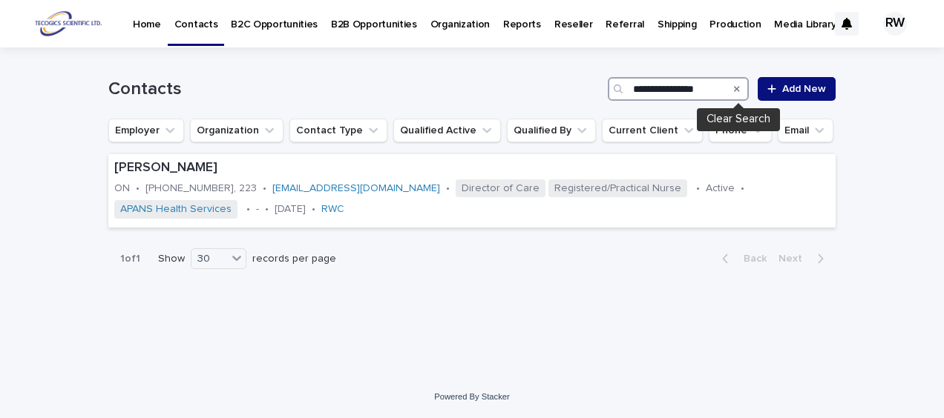
type input "**********"
click at [738, 88] on icon "Search" at bounding box center [737, 89] width 6 height 9
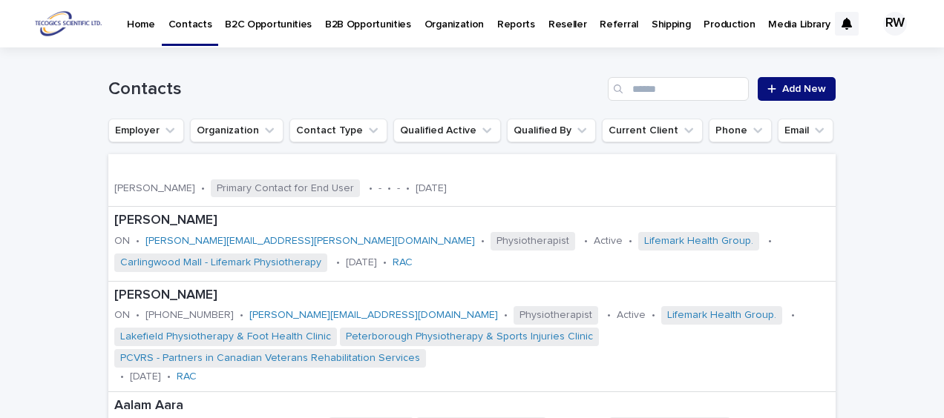
click at [452, 23] on p "Organization" at bounding box center [453, 15] width 59 height 31
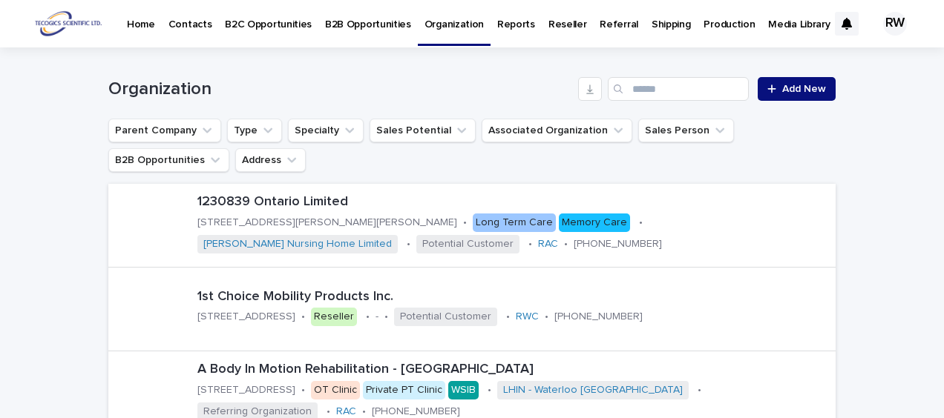
click at [366, 24] on p "B2B Opportunities" at bounding box center [368, 15] width 86 height 31
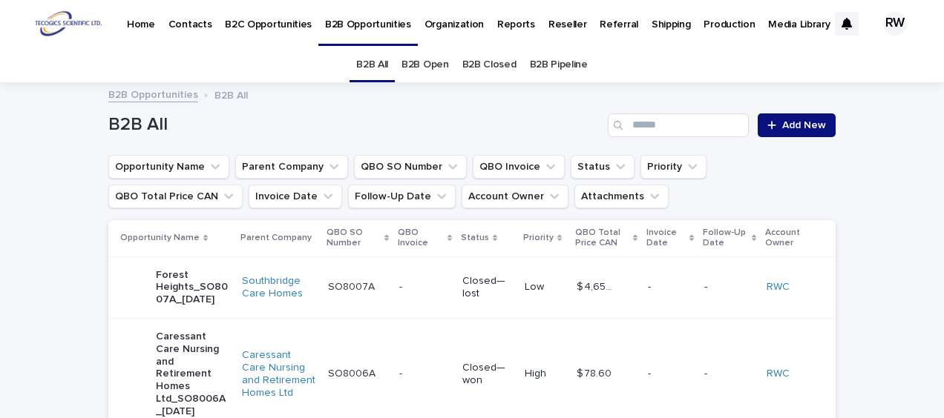
click at [421, 62] on link "B2B Open" at bounding box center [424, 64] width 47 height 35
